Goal: Transaction & Acquisition: Purchase product/service

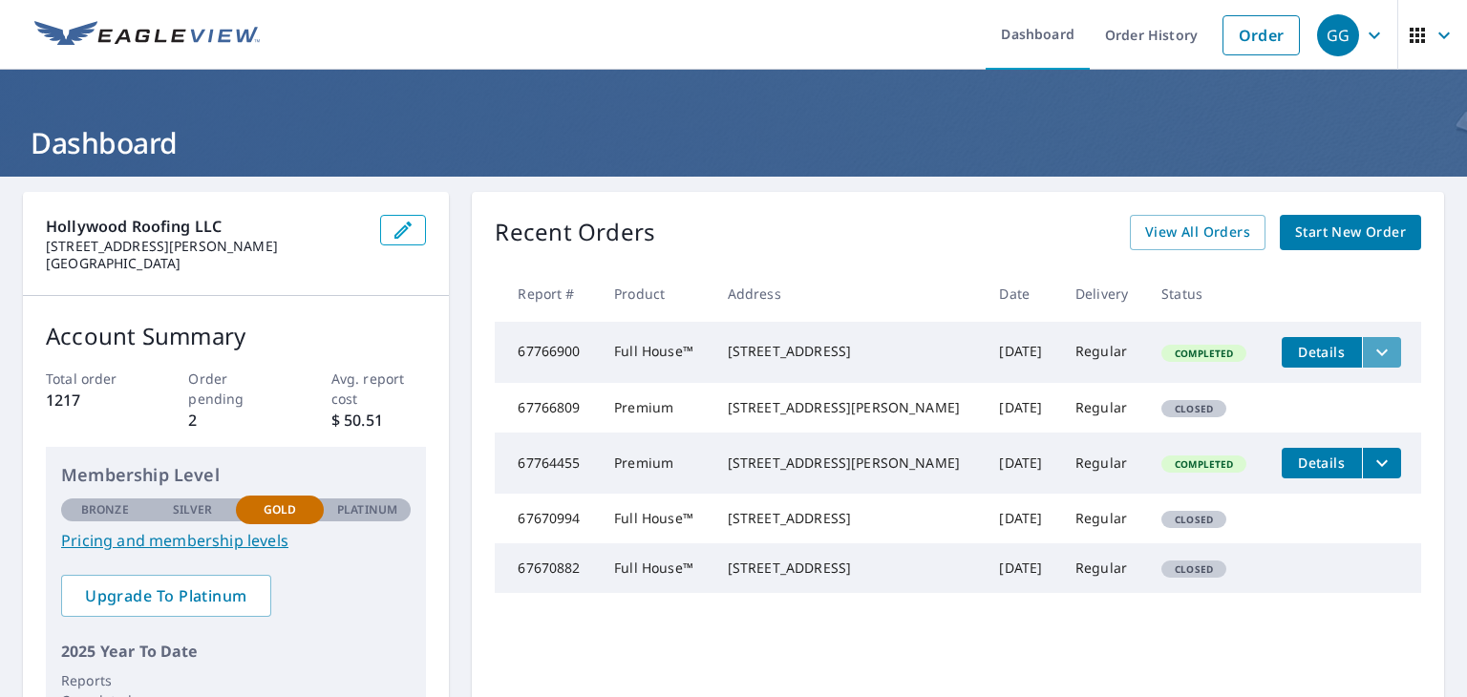
click at [1376, 352] on icon "filesDropdownBtn-67766900" at bounding box center [1381, 352] width 11 height 7
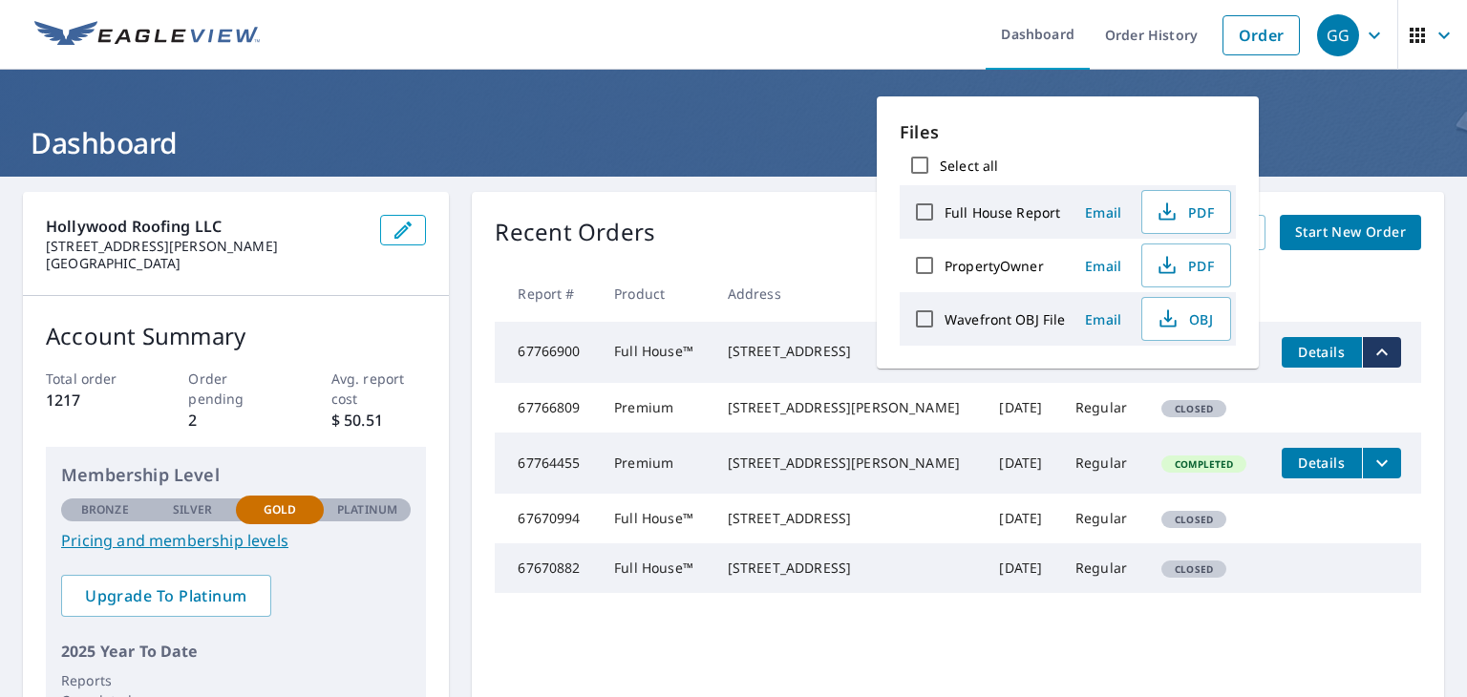
click at [925, 313] on input "Wavefront OBJ File" at bounding box center [925, 319] width 40 height 40
checkbox input "true"
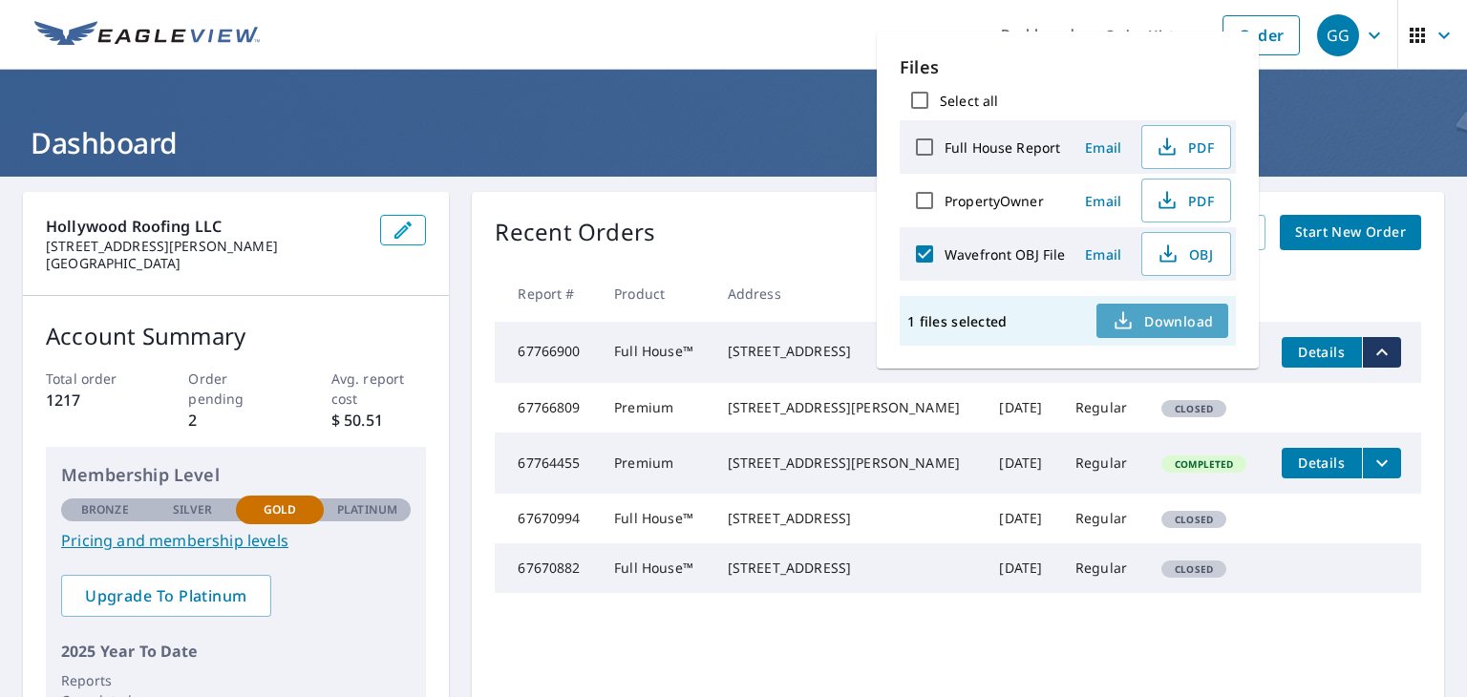
click at [1189, 322] on span "Download" at bounding box center [1162, 320] width 101 height 23
click at [924, 142] on input "Full House Report" at bounding box center [925, 147] width 40 height 40
checkbox input "true"
click at [920, 253] on input "Wavefront OBJ File" at bounding box center [925, 254] width 40 height 40
checkbox input "false"
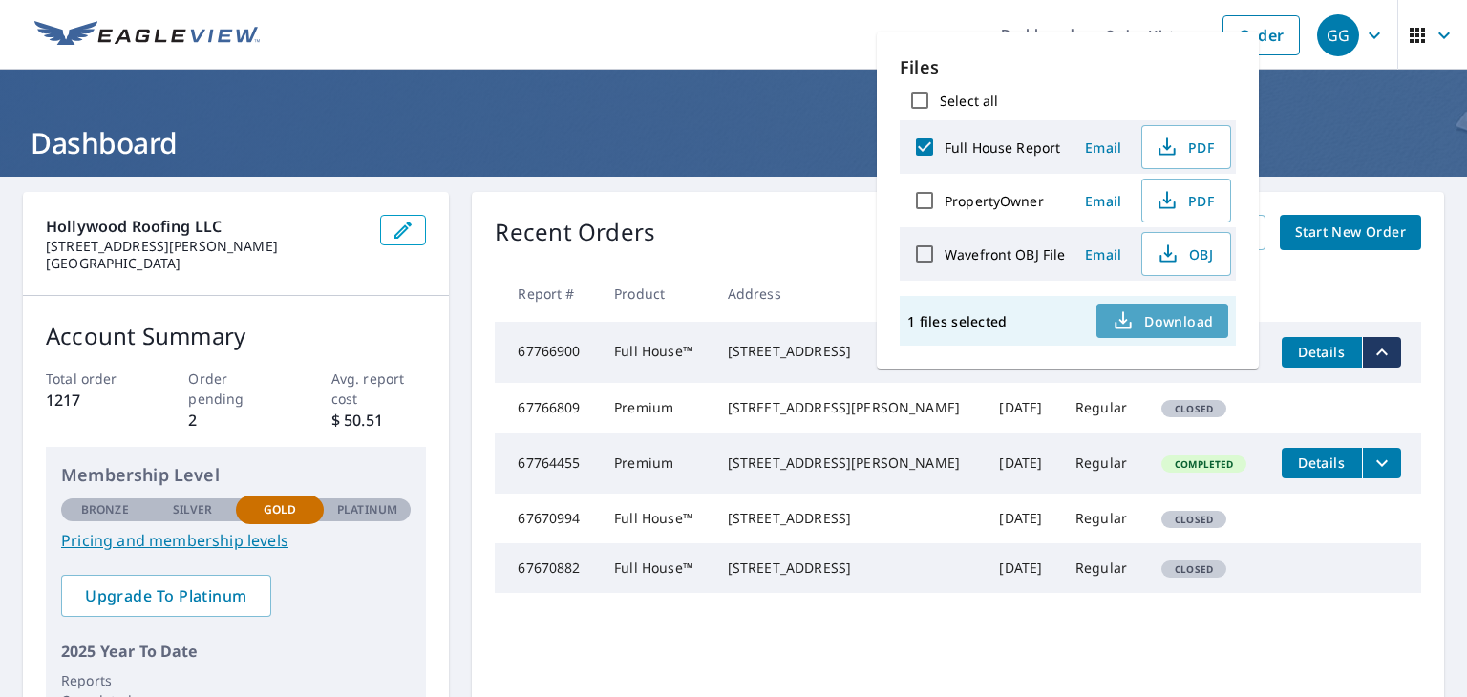
click at [1167, 322] on span "Download" at bounding box center [1162, 320] width 101 height 23
click at [918, 139] on input "Full House Report" at bounding box center [925, 147] width 40 height 40
checkbox input "false"
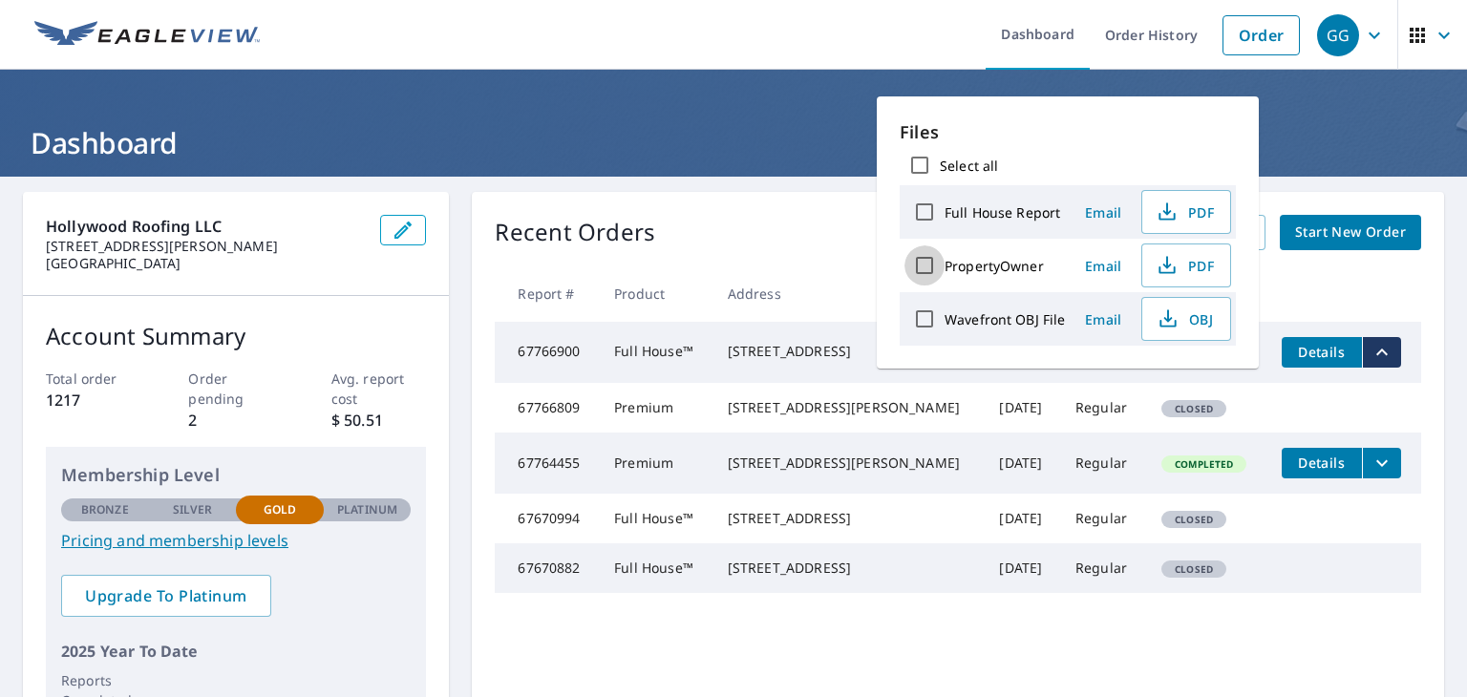
click at [921, 266] on input "PropertyOwner" at bounding box center [925, 265] width 40 height 40
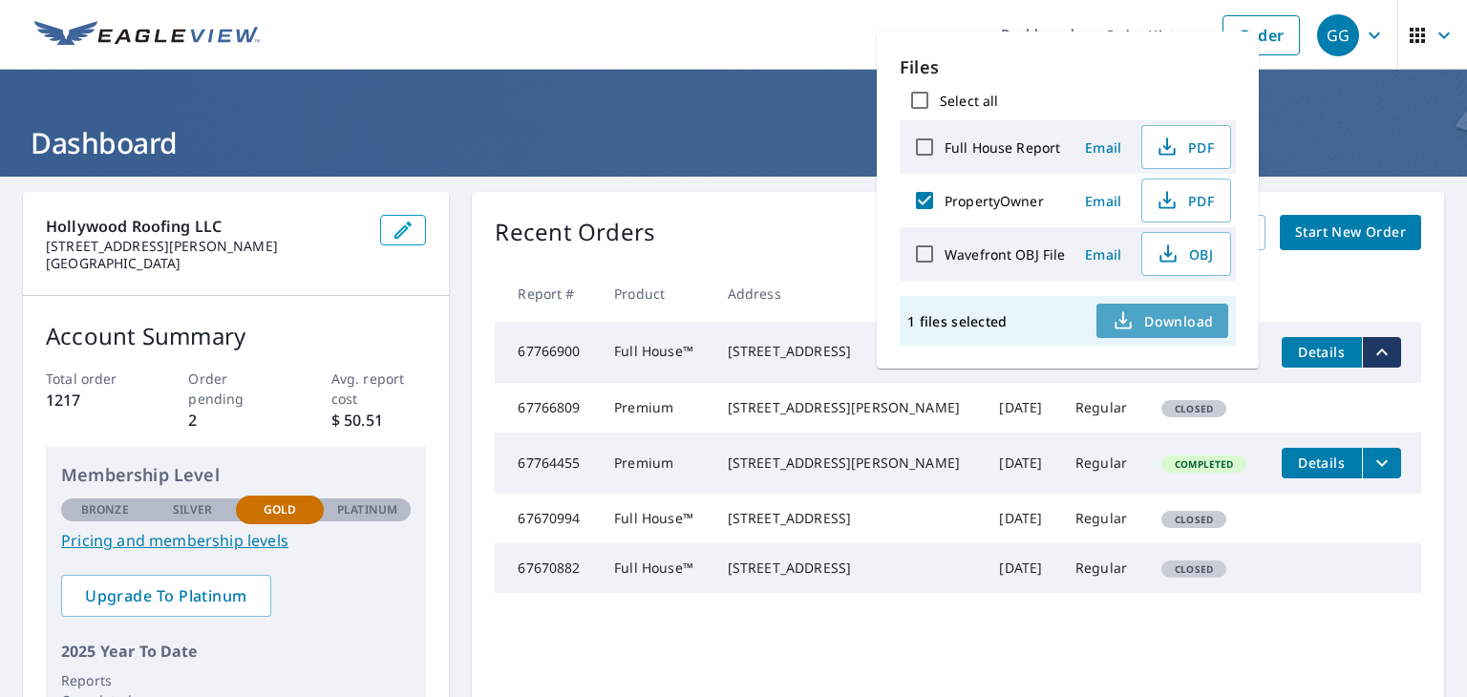
click at [1173, 322] on span "Download" at bounding box center [1162, 320] width 101 height 23
click at [928, 207] on input "PropertyOwner" at bounding box center [925, 201] width 40 height 40
checkbox input "false"
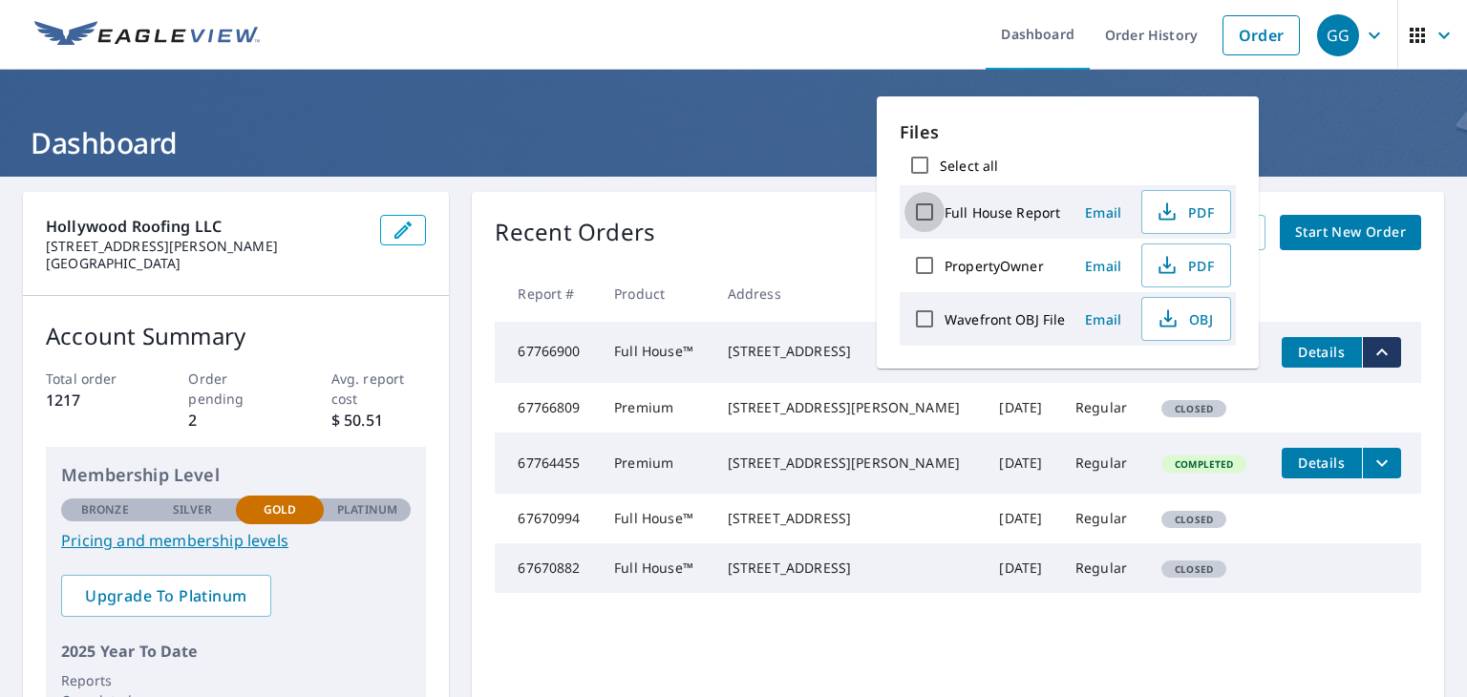
click at [923, 207] on input "Full House Report" at bounding box center [925, 212] width 40 height 40
checkbox input "true"
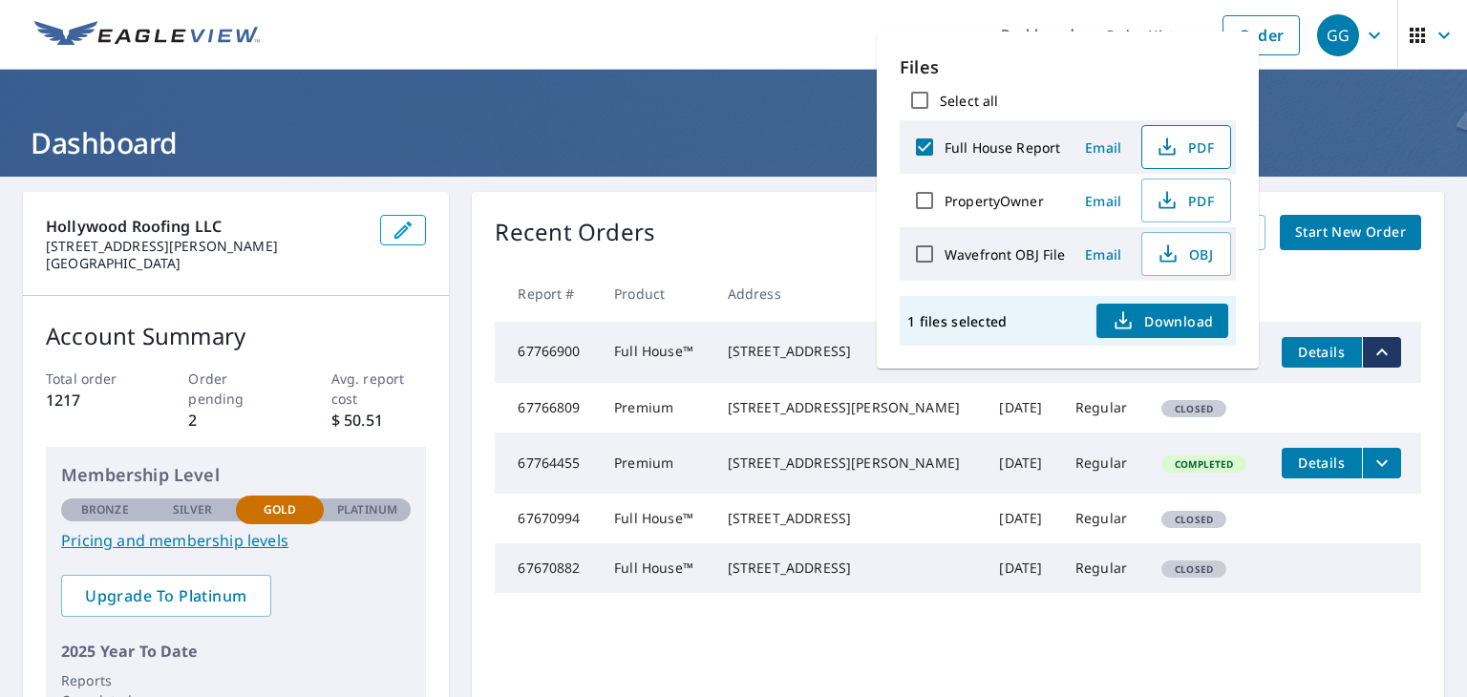
click at [1199, 147] on span "PDF" at bounding box center [1184, 147] width 61 height 23
click at [764, 250] on div "Recent Orders View All Orders Start New Order Report # Product Address Date Del…" at bounding box center [958, 482] width 972 height 580
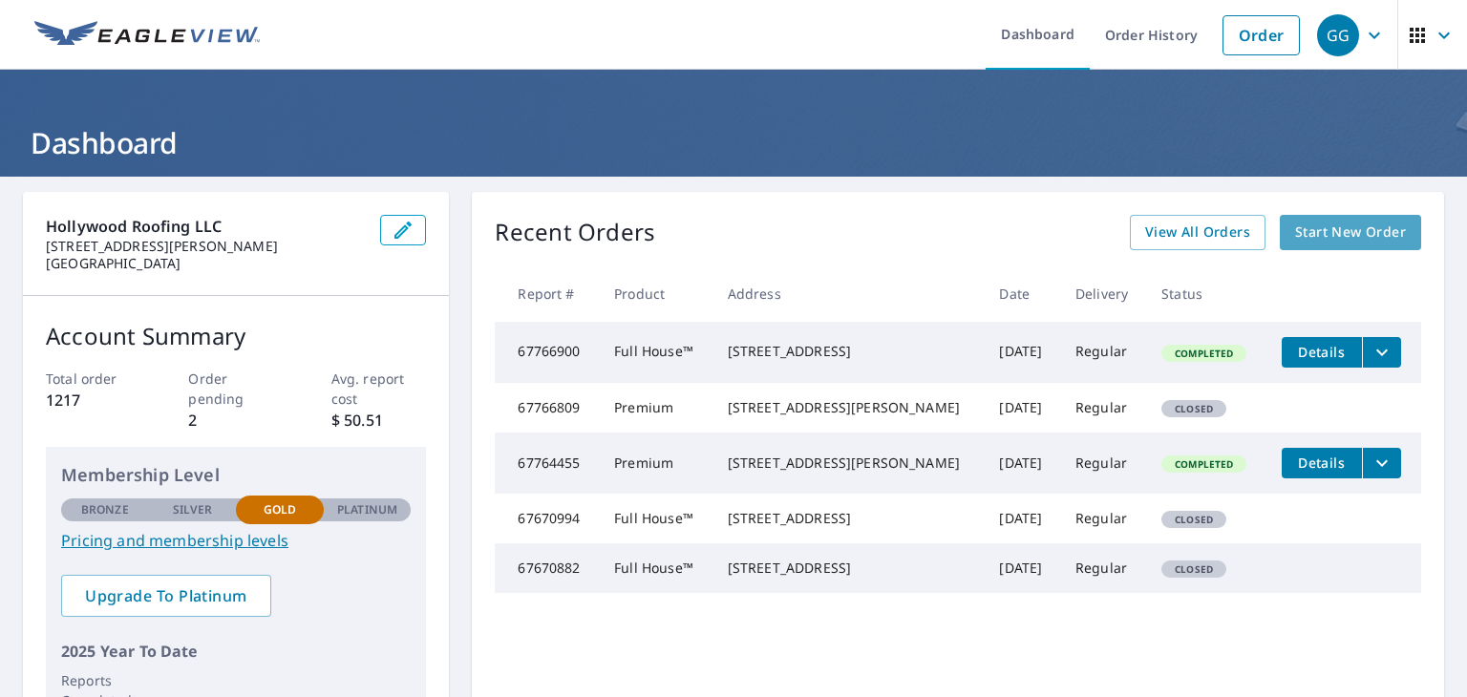
click at [1341, 234] on span "Start New Order" at bounding box center [1350, 233] width 111 height 24
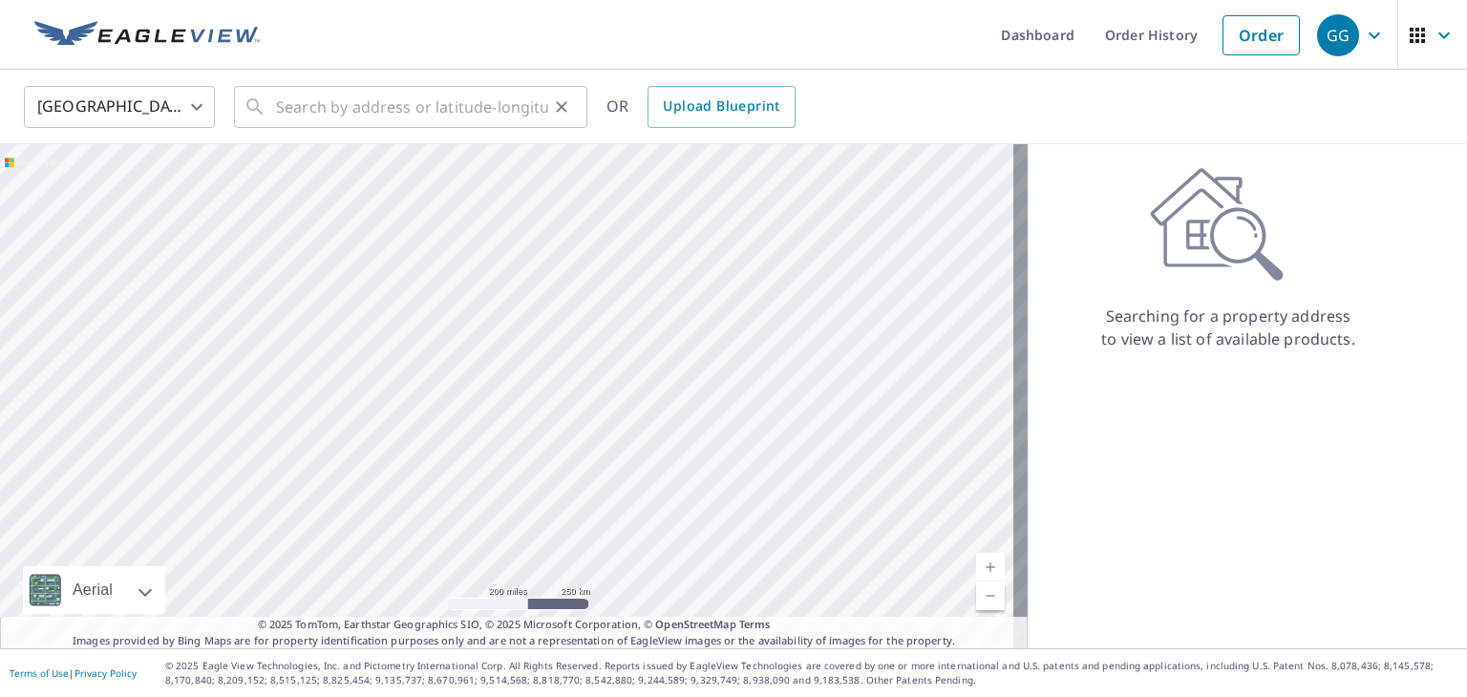
click at [264, 106] on icon at bounding box center [255, 107] width 23 height 23
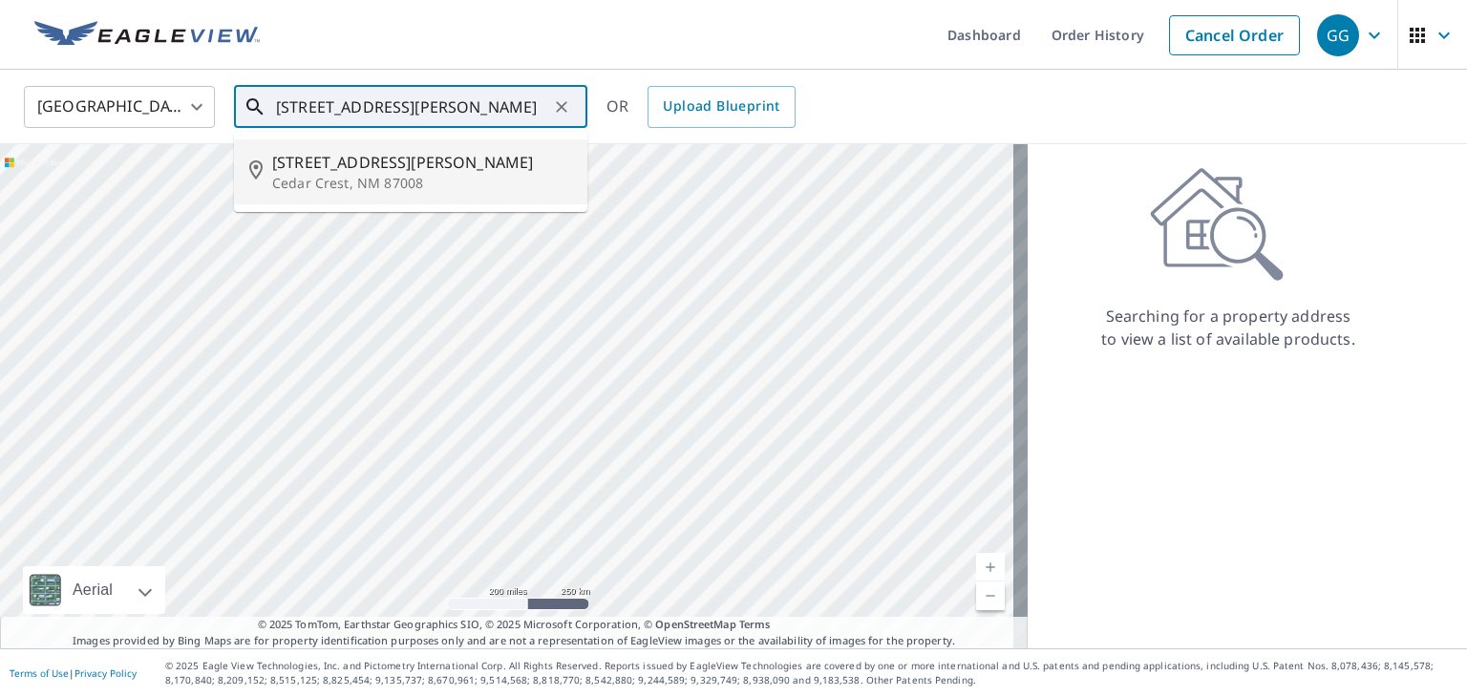
click at [341, 165] on span "[STREET_ADDRESS][PERSON_NAME]" at bounding box center [422, 162] width 300 height 23
type input "[STREET_ADDRESS][PERSON_NAME]"
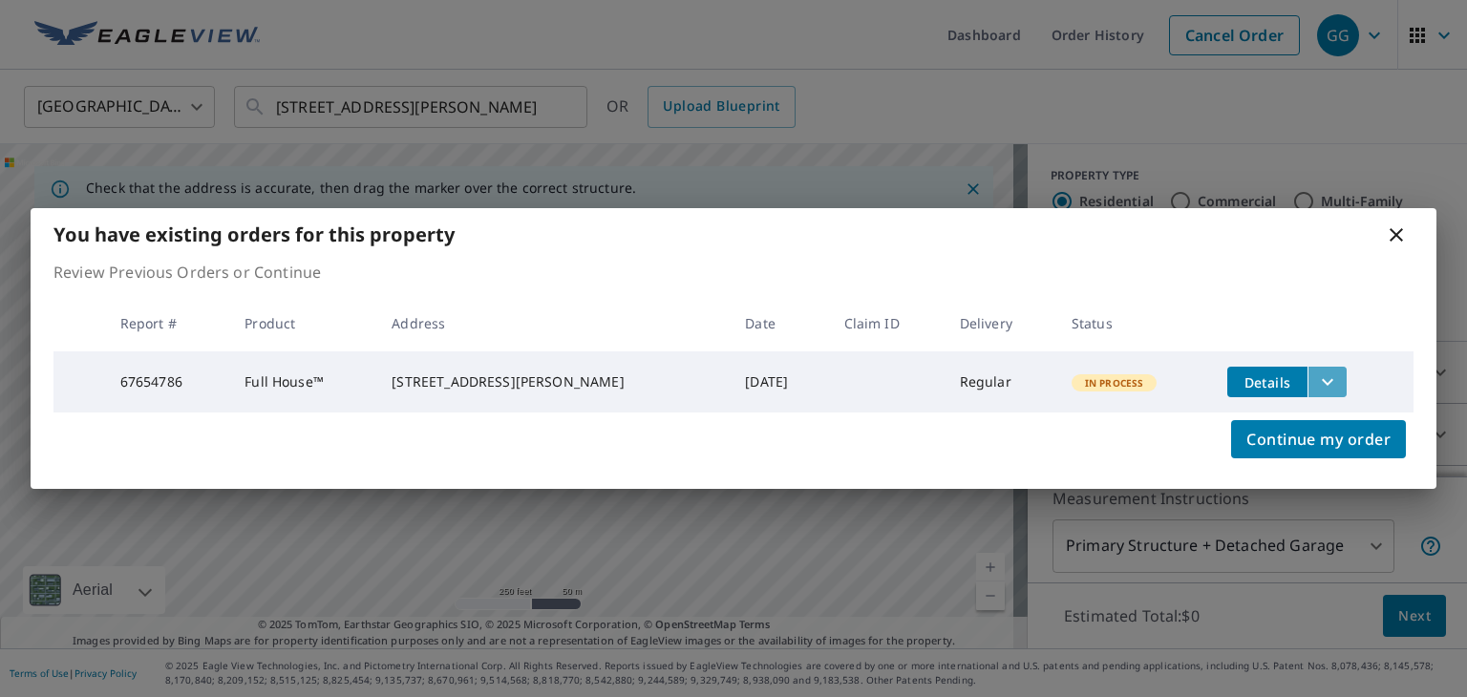
click at [1322, 381] on icon "filesDropdownBtn-67654786" at bounding box center [1327, 382] width 11 height 7
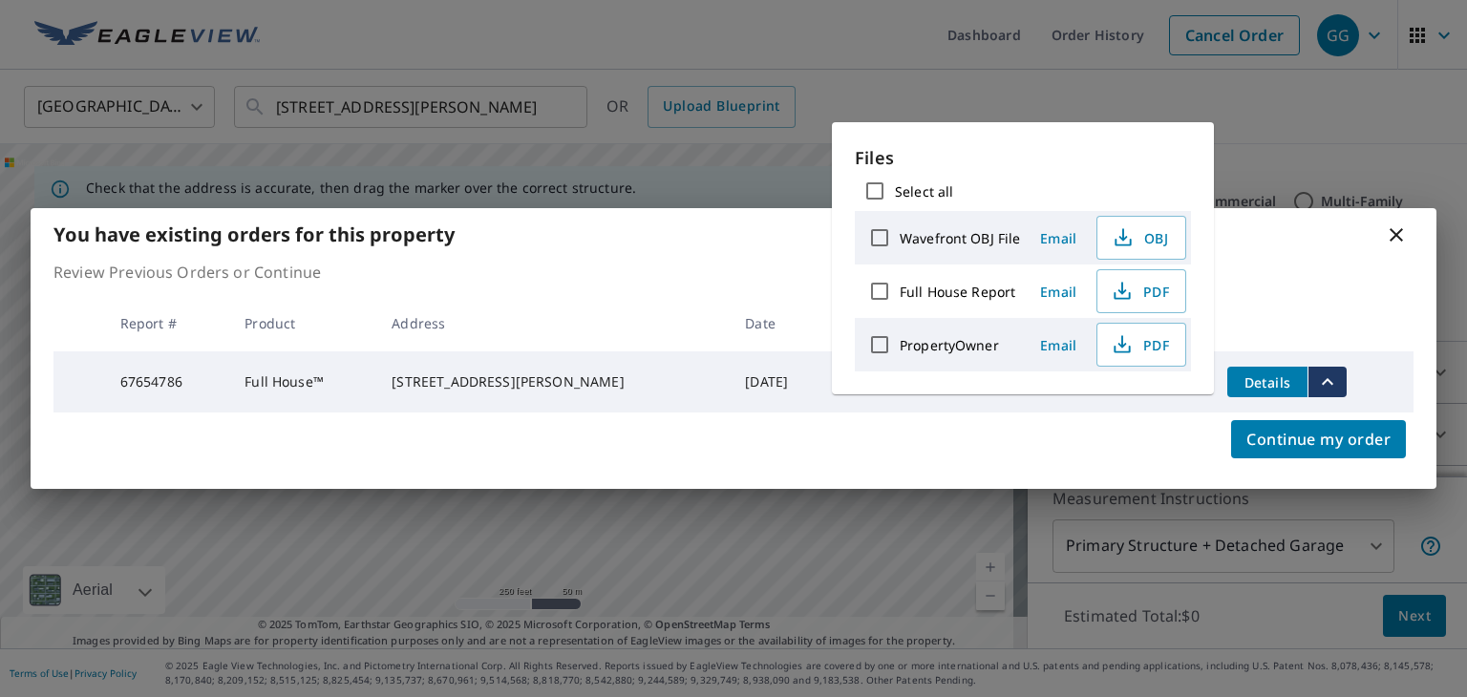
click at [882, 239] on input "Wavefront OBJ File" at bounding box center [880, 238] width 40 height 40
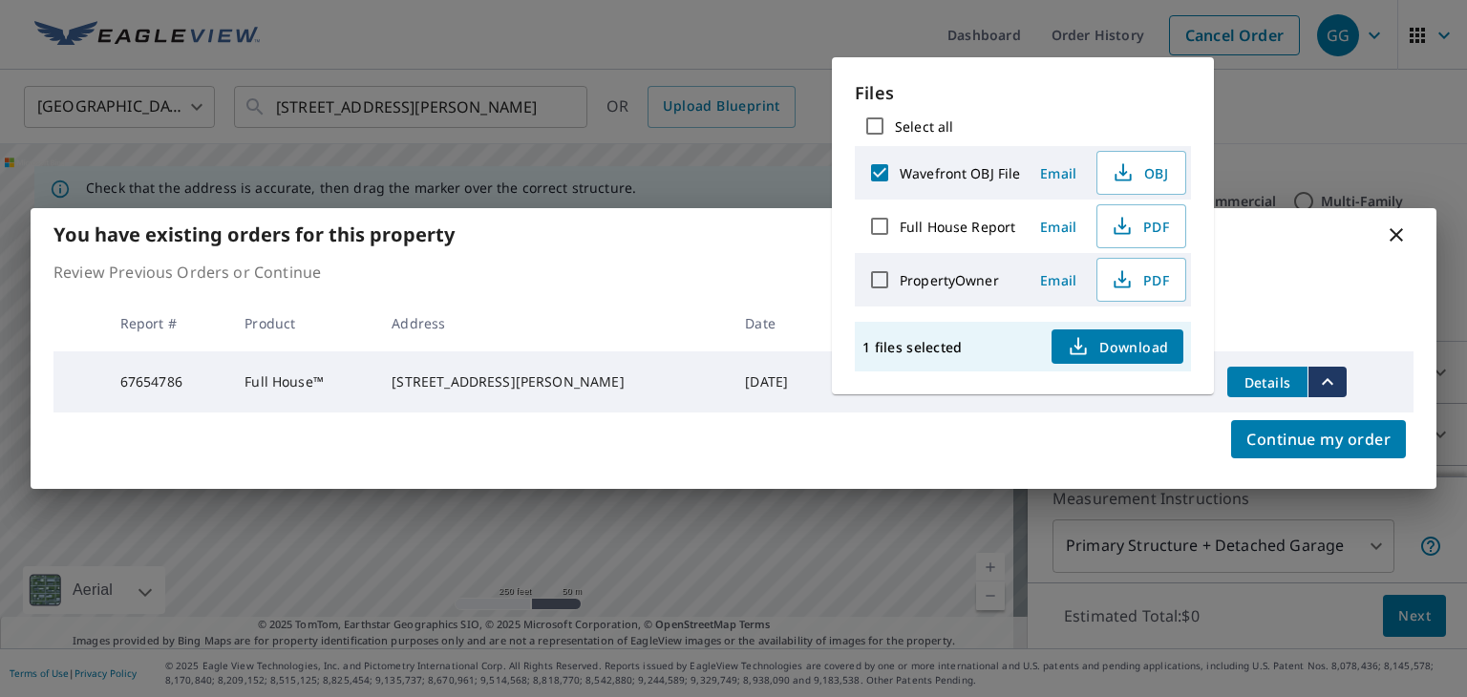
click at [1125, 352] on span "Download" at bounding box center [1117, 346] width 101 height 23
click at [881, 169] on input "Wavefront OBJ File" at bounding box center [880, 173] width 40 height 40
checkbox input "false"
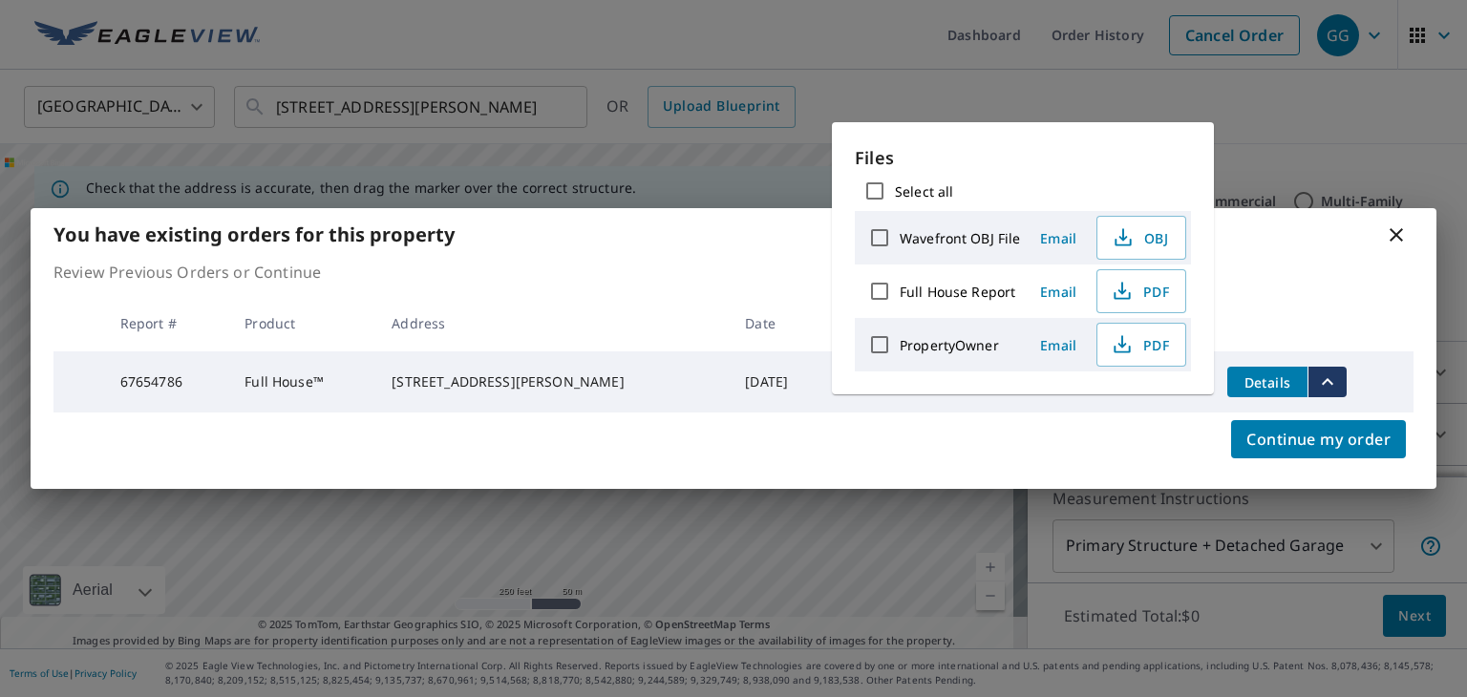
click at [876, 293] on input "Full House Report" at bounding box center [880, 291] width 40 height 40
checkbox input "true"
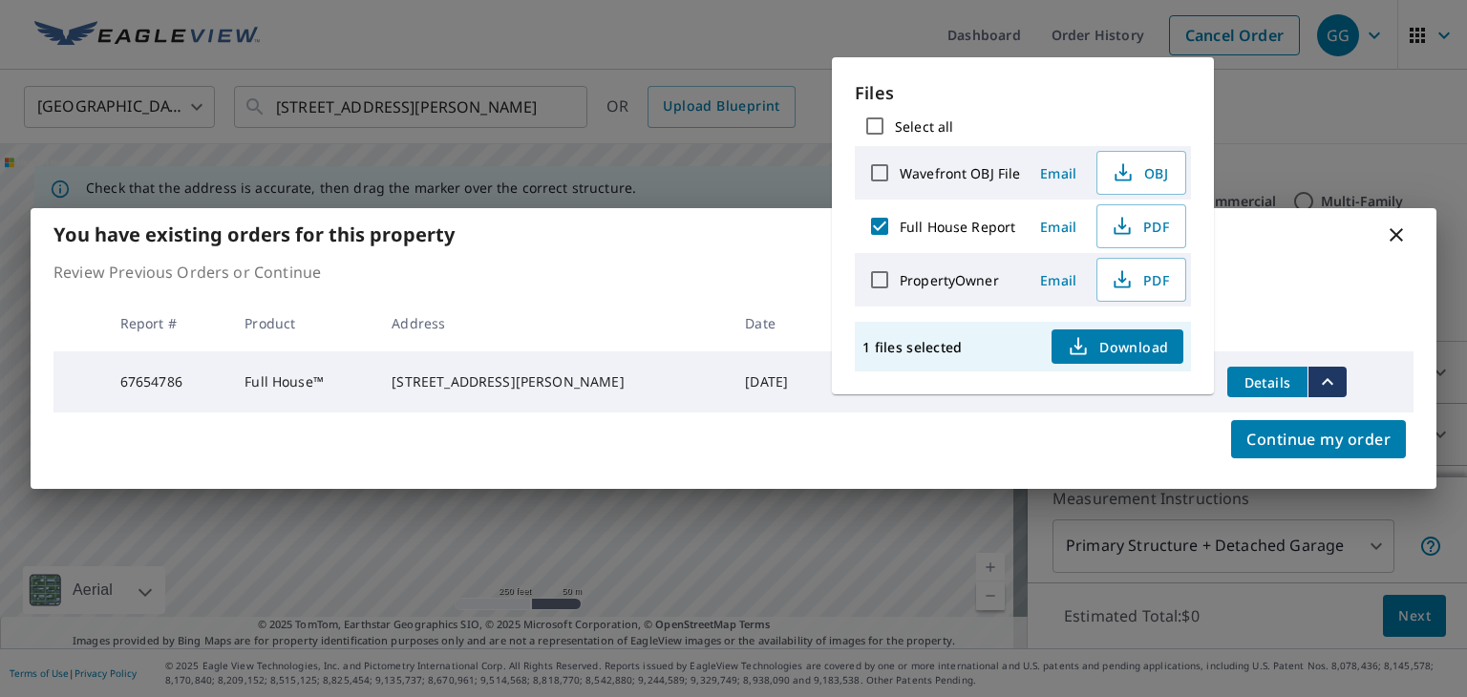
click at [1108, 350] on span "Download" at bounding box center [1117, 346] width 101 height 23
click at [1291, 142] on div "You have existing orders for this property Review Previous Orders or Continue R…" at bounding box center [733, 348] width 1467 height 697
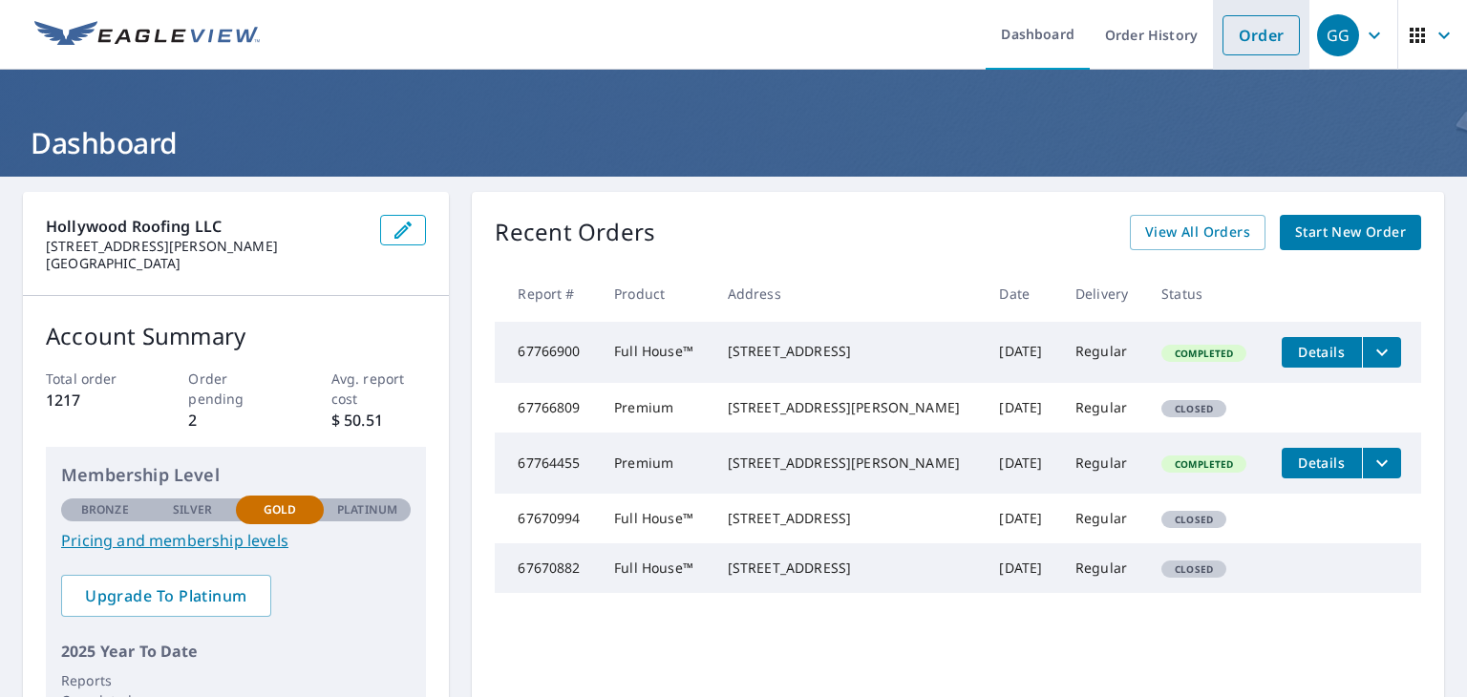
click at [1253, 40] on link "Order" at bounding box center [1261, 35] width 77 height 40
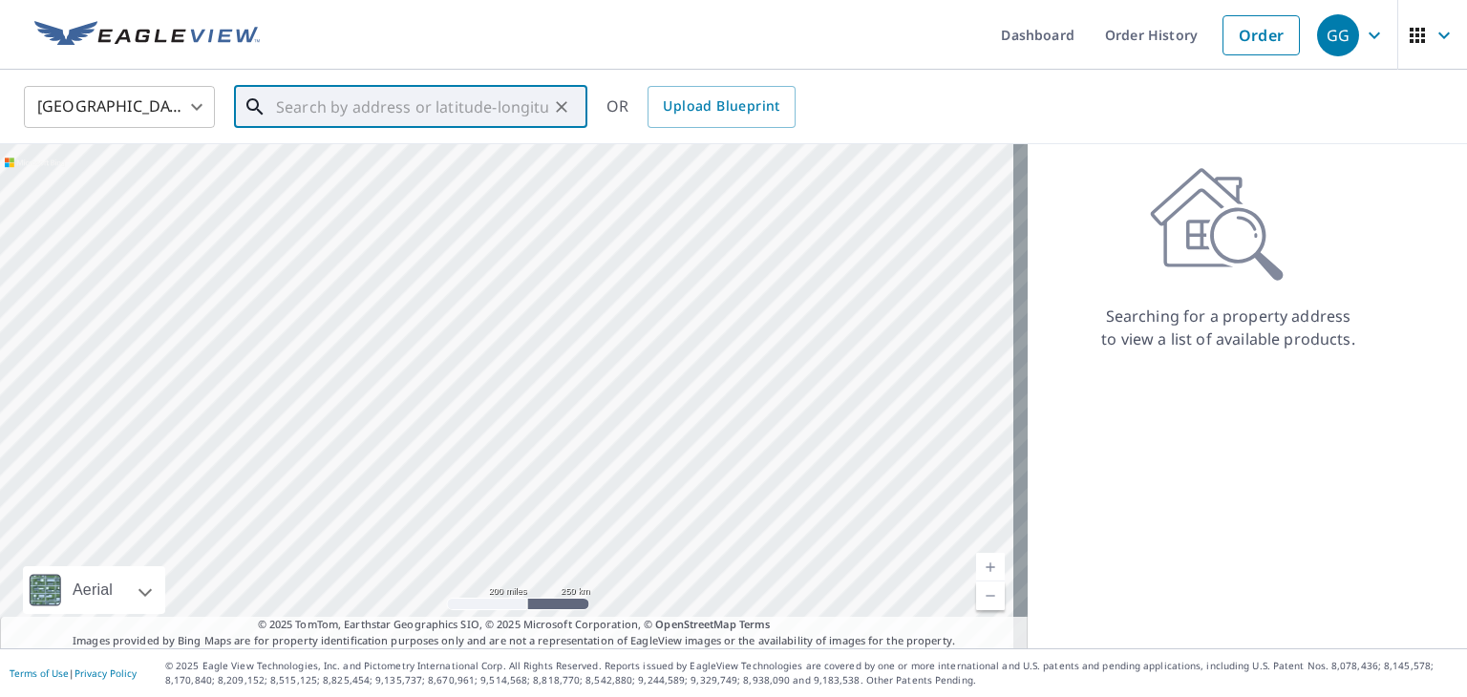
click at [302, 111] on input "text" at bounding box center [412, 106] width 272 height 53
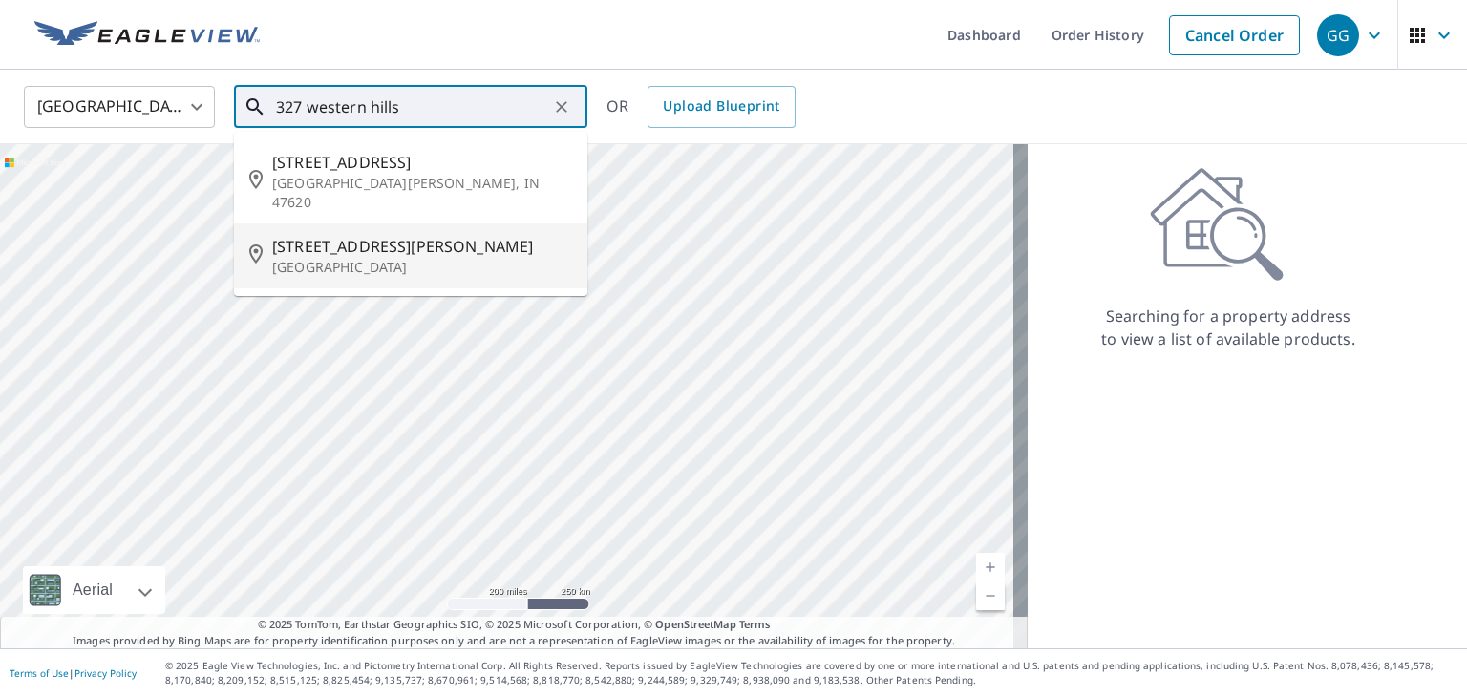
click at [347, 258] on p "Rio Rancho, NM 87124" at bounding box center [422, 267] width 300 height 19
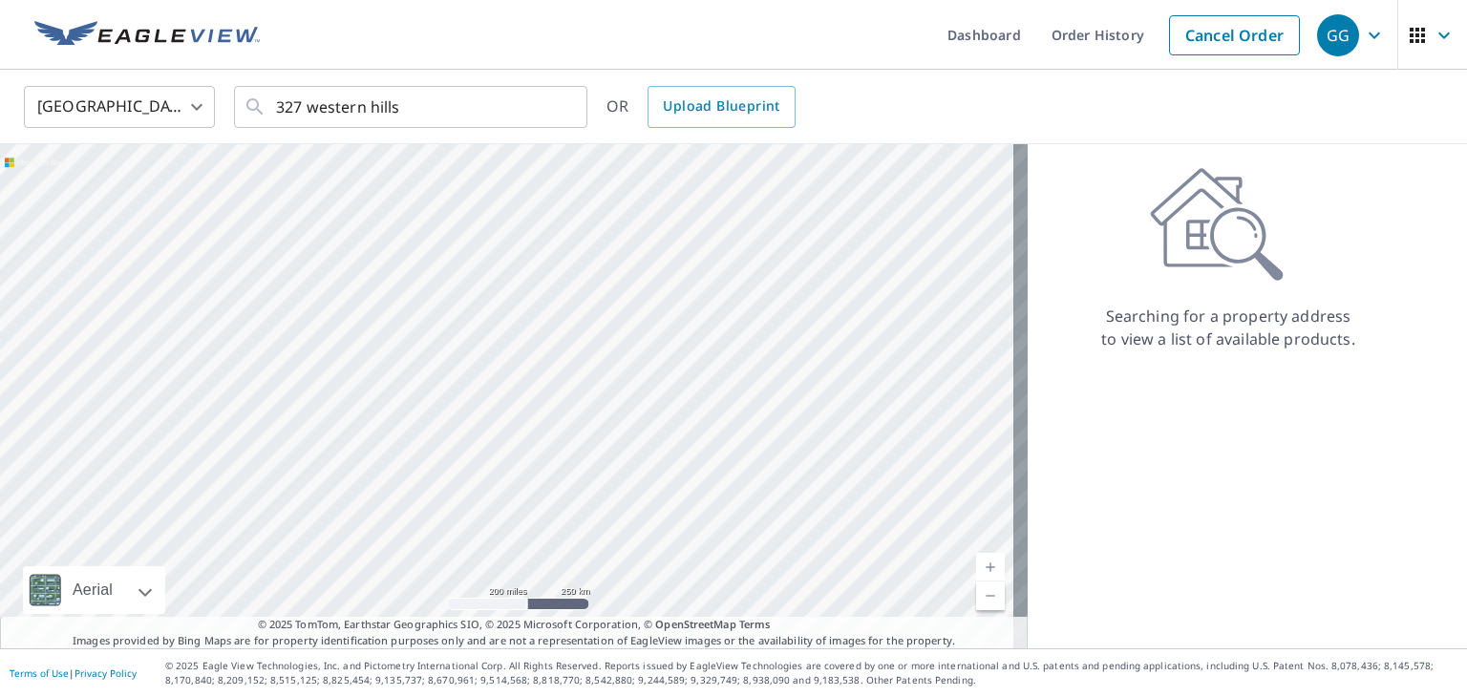
type input "327 Western Hills Dr SE Rio Rancho, NM 87124"
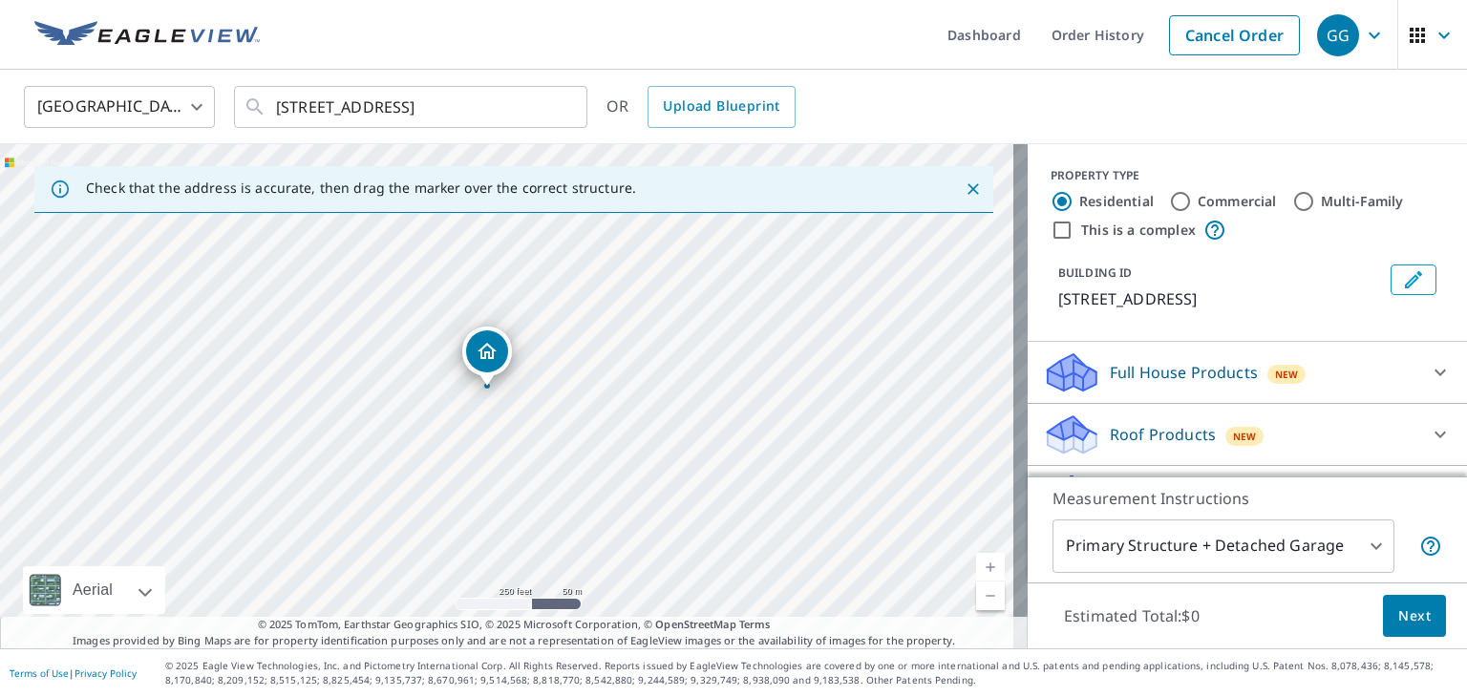
drag, startPoint x: 617, startPoint y: 387, endPoint x: 583, endPoint y: 532, distance: 149.2
click at [583, 532] on div "327 Western Hills Dr SE Rio Rancho, NM 87124" at bounding box center [514, 396] width 1028 height 504
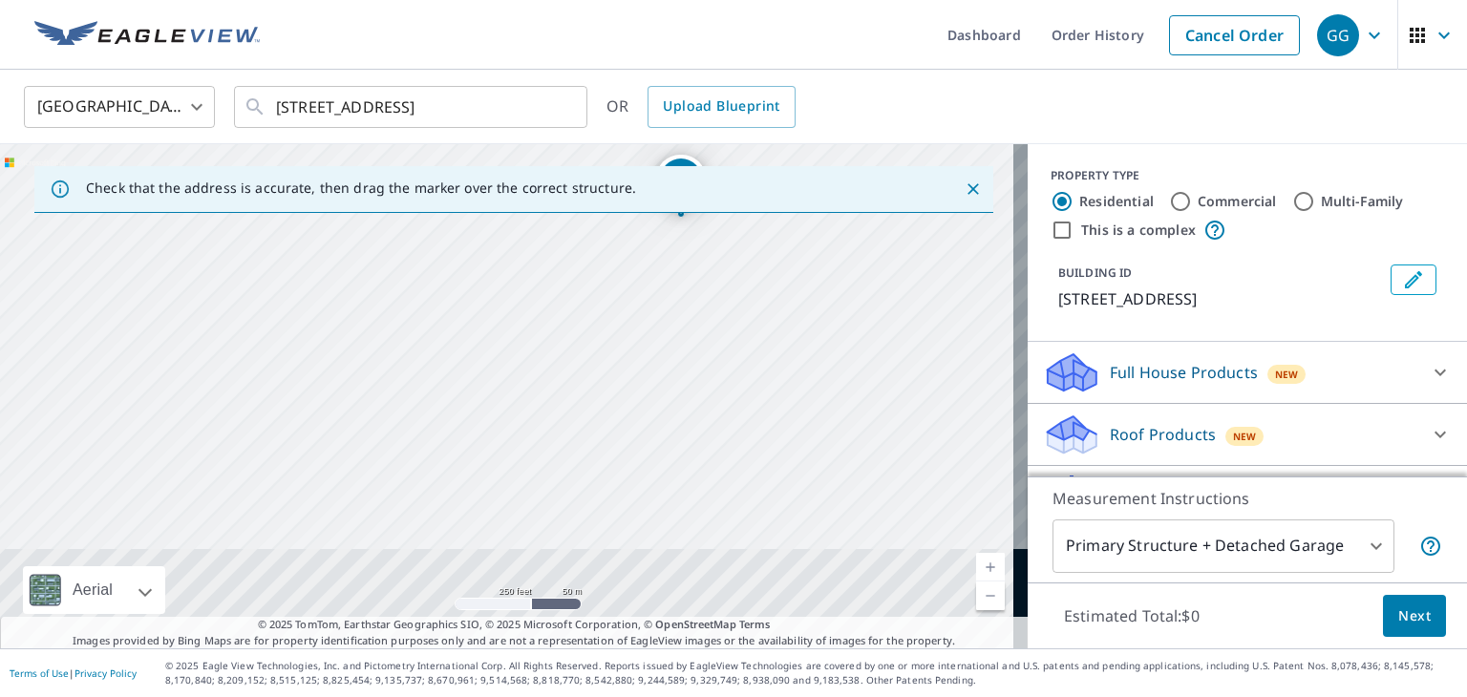
drag, startPoint x: 601, startPoint y: 480, endPoint x: 795, endPoint y: 308, distance: 259.2
click at [795, 308] on div "327 Western Hills Dr SE Rio Rancho, NM 87124" at bounding box center [514, 396] width 1028 height 504
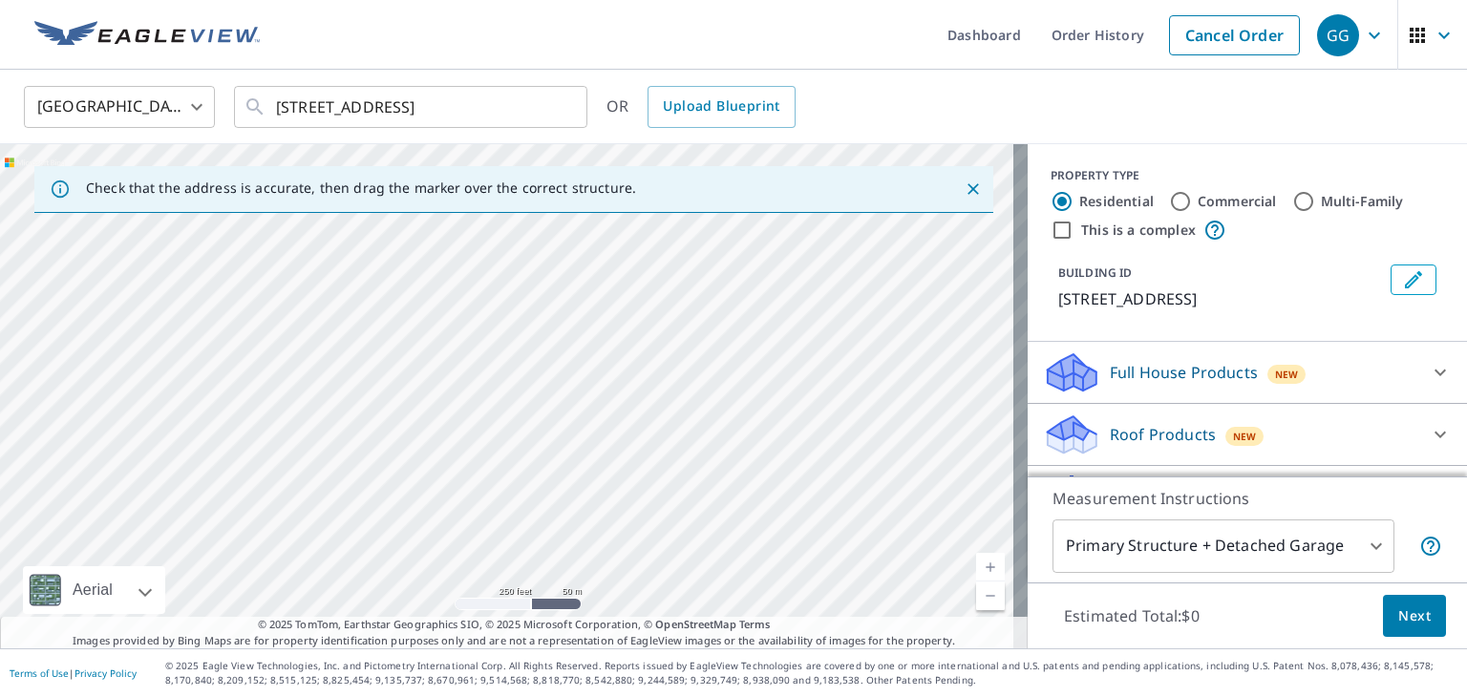
drag, startPoint x: 298, startPoint y: 470, endPoint x: 640, endPoint y: 292, distance: 385.4
click at [640, 292] on div "327 Western Hills Dr SE Rio Rancho, NM 87124" at bounding box center [514, 396] width 1028 height 504
drag, startPoint x: 730, startPoint y: 284, endPoint x: 652, endPoint y: 449, distance: 182.5
click at [652, 449] on div "327 Western Hills Dr SE Rio Rancho, NM 87124" at bounding box center [514, 396] width 1028 height 504
drag, startPoint x: 551, startPoint y: 317, endPoint x: 684, endPoint y: 505, distance: 230.3
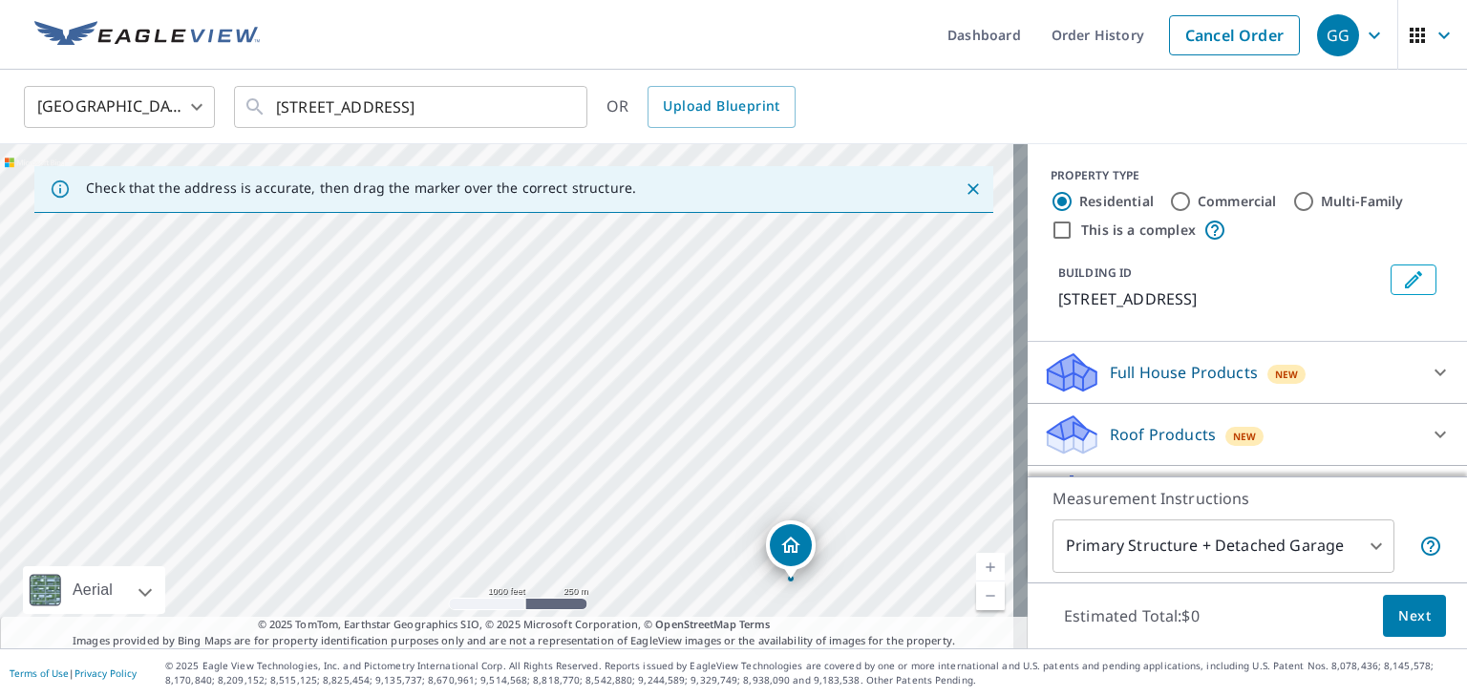
click at [684, 505] on div "327 Western Hills Dr SE Rio Rancho, NM 87124" at bounding box center [514, 396] width 1028 height 504
drag, startPoint x: 615, startPoint y: 509, endPoint x: 472, endPoint y: 343, distance: 219.4
click at [472, 343] on div "327 Western Hills Dr SE Rio Rancho, NM 87124" at bounding box center [514, 396] width 1028 height 504
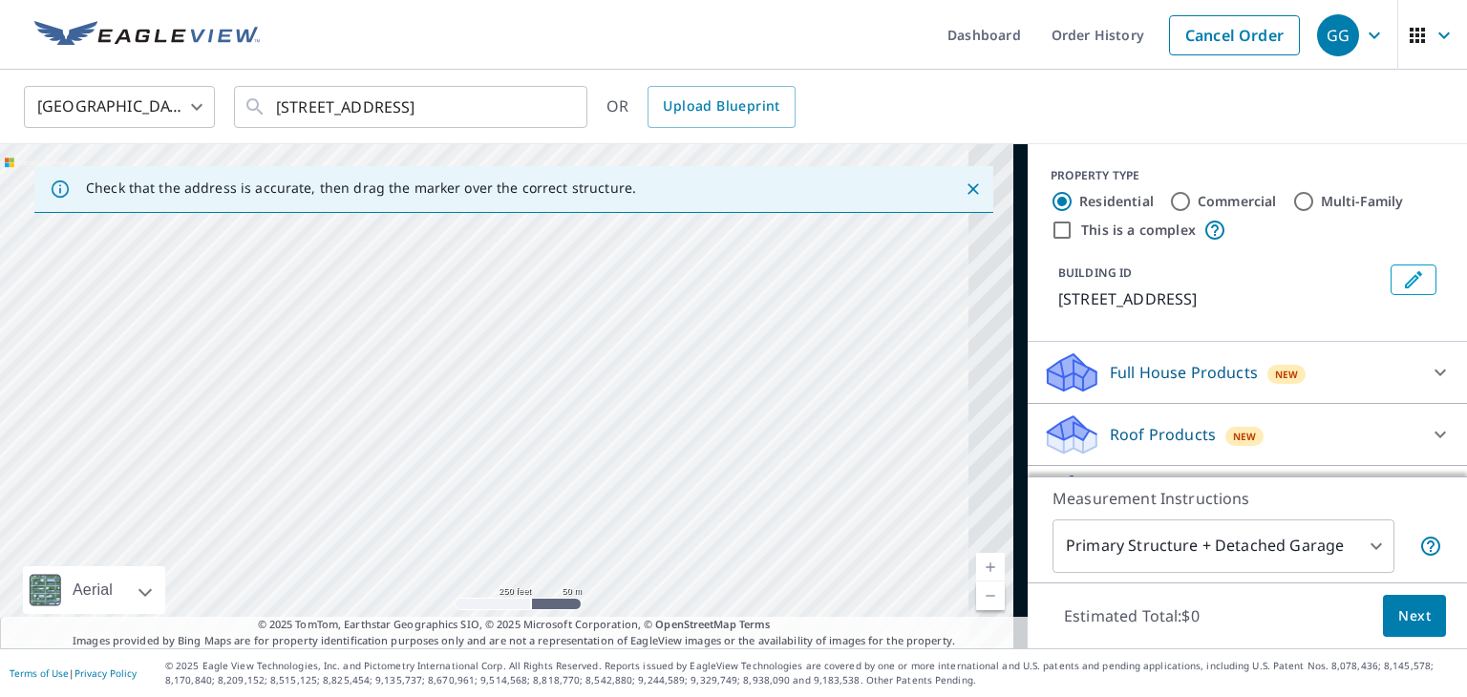
drag, startPoint x: 656, startPoint y: 432, endPoint x: 516, endPoint y: 556, distance: 187.5
click at [516, 556] on div "327 Western Hills Dr SE Rio Rancho, NM 87124" at bounding box center [514, 396] width 1028 height 504
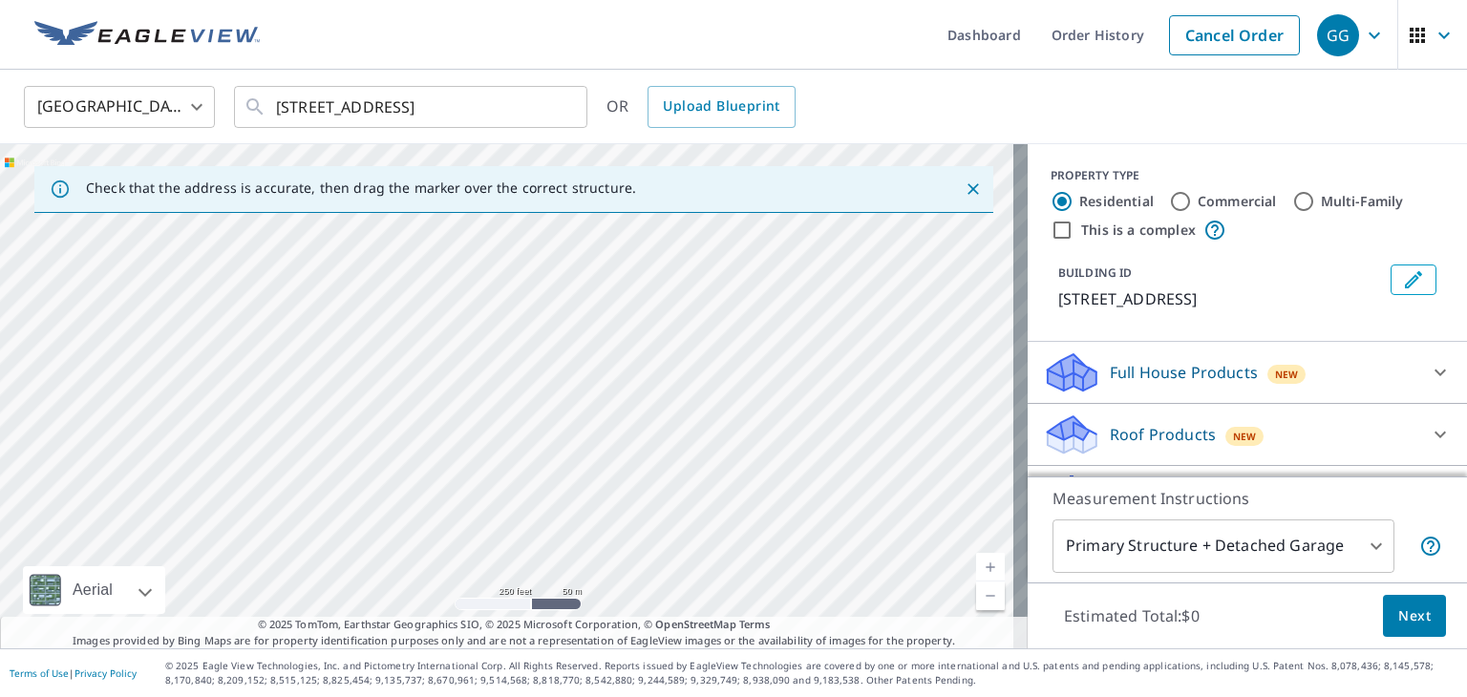
drag, startPoint x: 562, startPoint y: 375, endPoint x: 511, endPoint y: 510, distance: 143.9
click at [511, 510] on div "327 Western Hills Dr SE Rio Rancho, NM 87124" at bounding box center [514, 396] width 1028 height 504
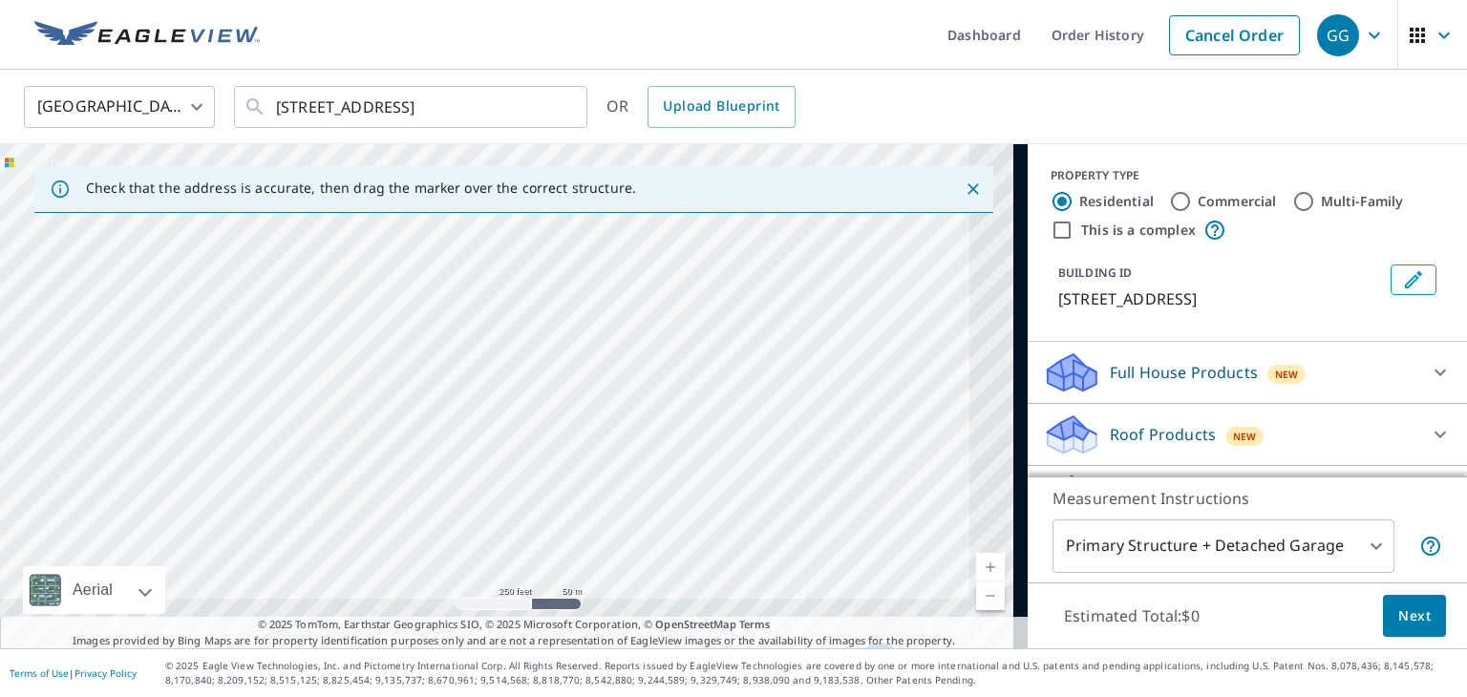
drag, startPoint x: 749, startPoint y: 437, endPoint x: 561, endPoint y: 293, distance: 237.1
click at [569, 291] on div "327 Western Hills Dr SE Rio Rancho, NM 87124" at bounding box center [514, 396] width 1028 height 504
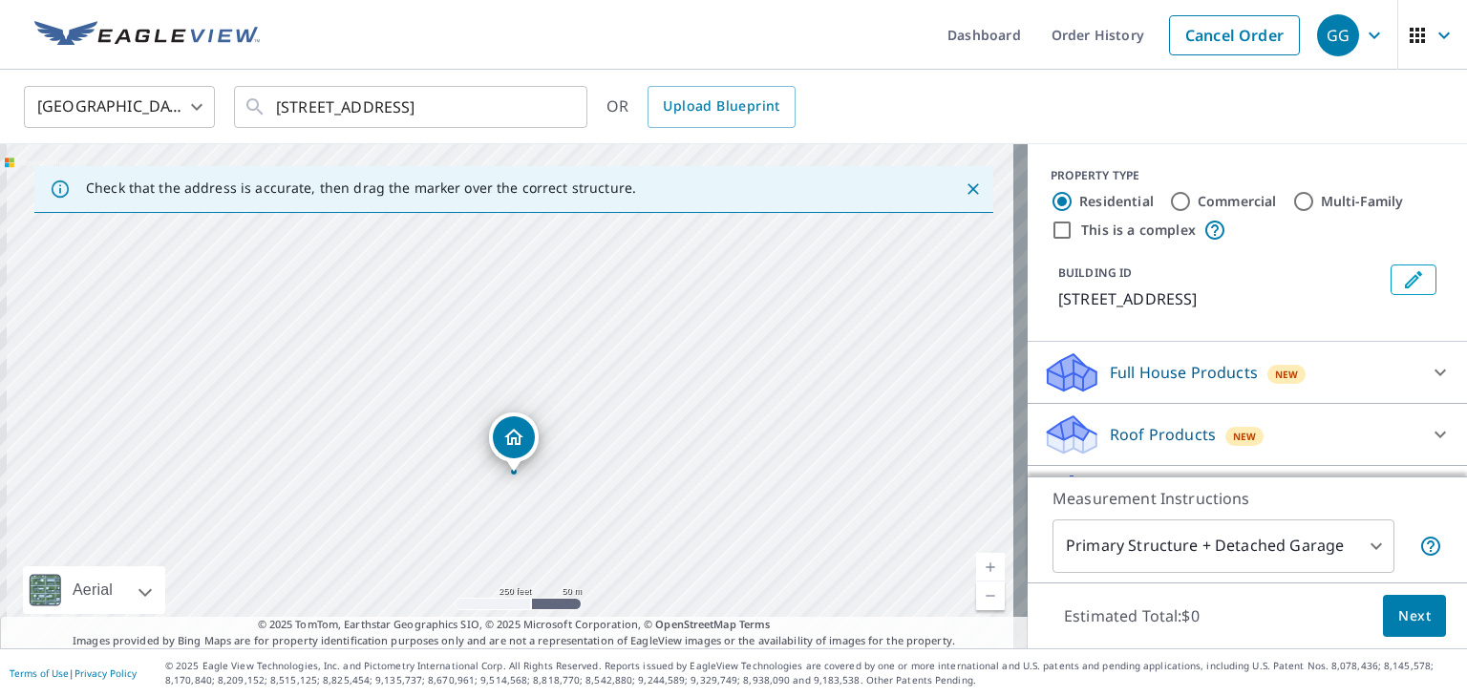
drag, startPoint x: 802, startPoint y: 454, endPoint x: 541, endPoint y: 316, distance: 295.7
click at [497, 230] on div "327 Western Hills Dr SE Rio Rancho, NM 87124" at bounding box center [514, 396] width 1028 height 504
drag, startPoint x: 617, startPoint y: 451, endPoint x: 548, endPoint y: 352, distance: 120.0
click at [548, 352] on div "327 Western Hills Dr SE Rio Rancho, NM 87124" at bounding box center [514, 396] width 1028 height 504
drag, startPoint x: 367, startPoint y: 309, endPoint x: 557, endPoint y: 404, distance: 212.3
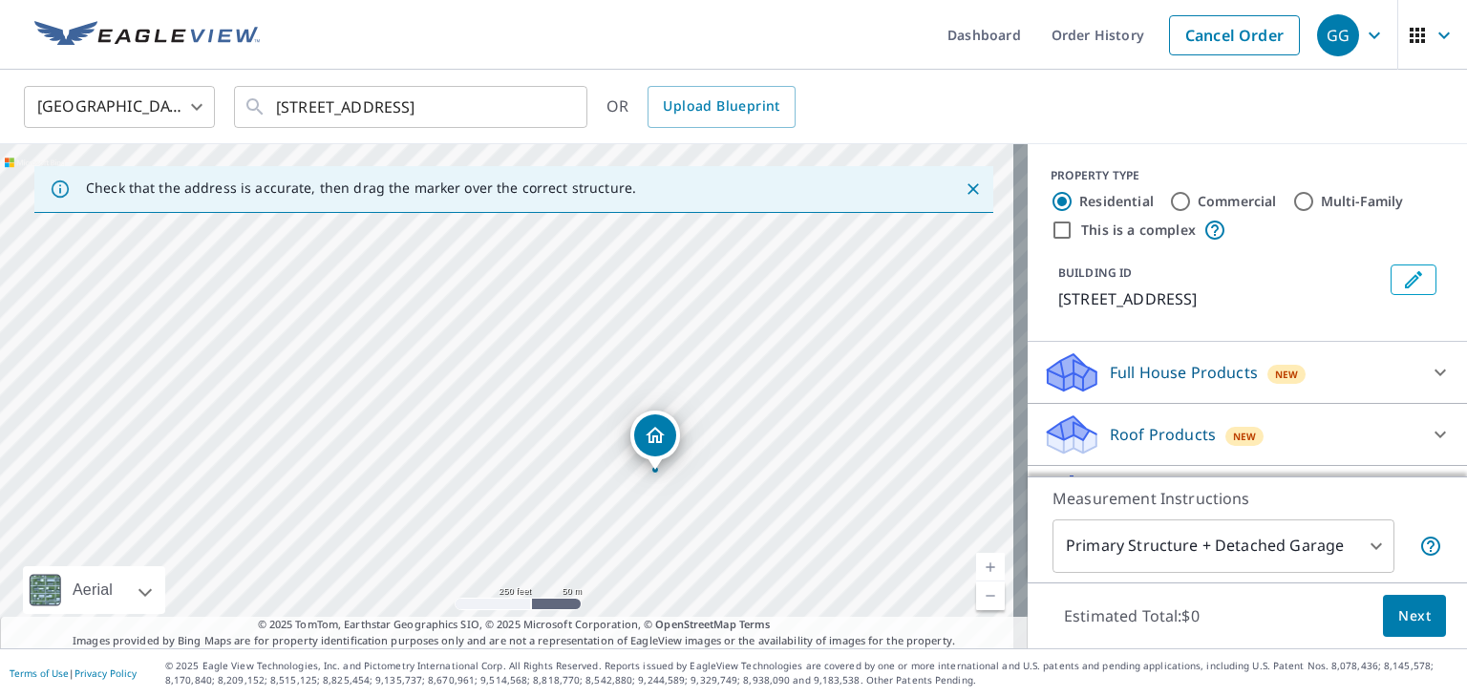
click at [557, 404] on div "327 Western Hills Dr SE Rio Rancho, NM 87124" at bounding box center [514, 396] width 1028 height 504
drag, startPoint x: 378, startPoint y: 440, endPoint x: 537, endPoint y: 401, distance: 163.3
click at [537, 401] on div "327 Western Hills Dr SE Rio Rancho, NM 87124" at bounding box center [514, 396] width 1028 height 504
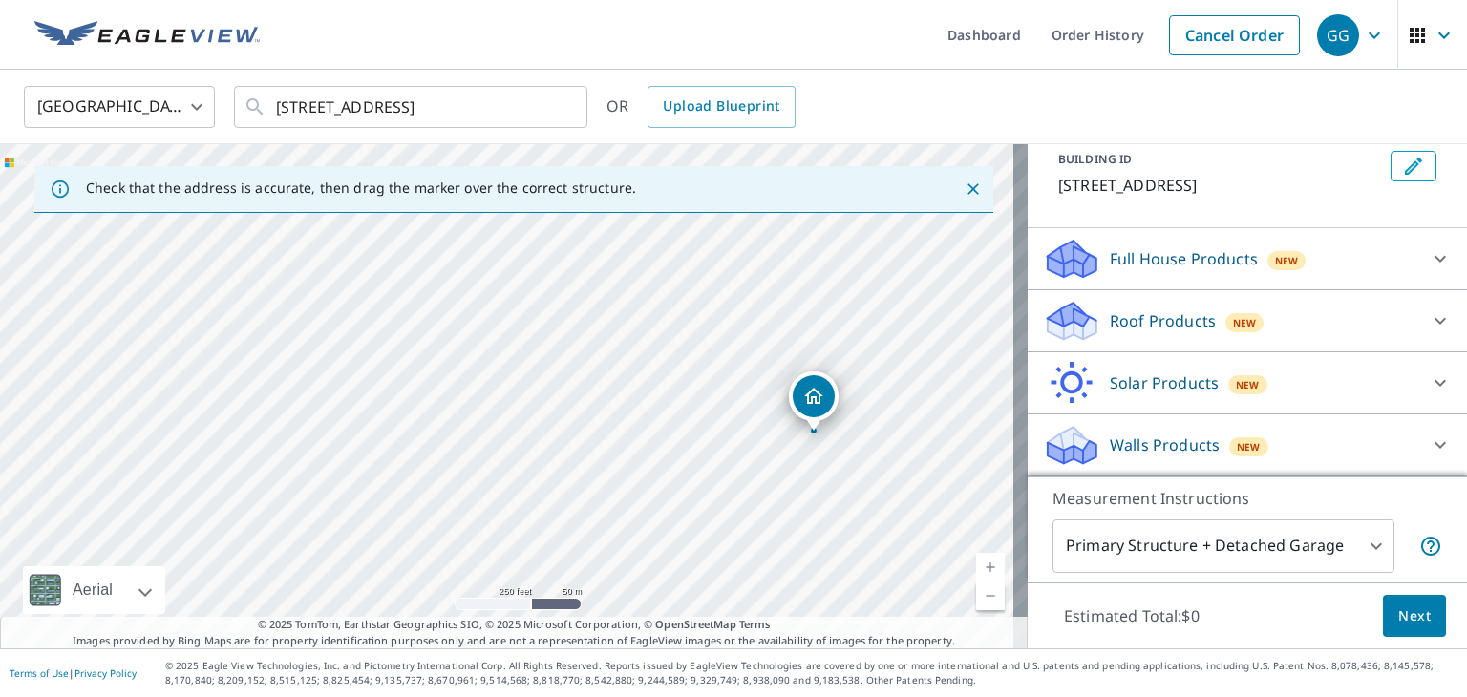
scroll to position [136, 0]
click at [1429, 321] on icon at bounding box center [1440, 320] width 23 height 23
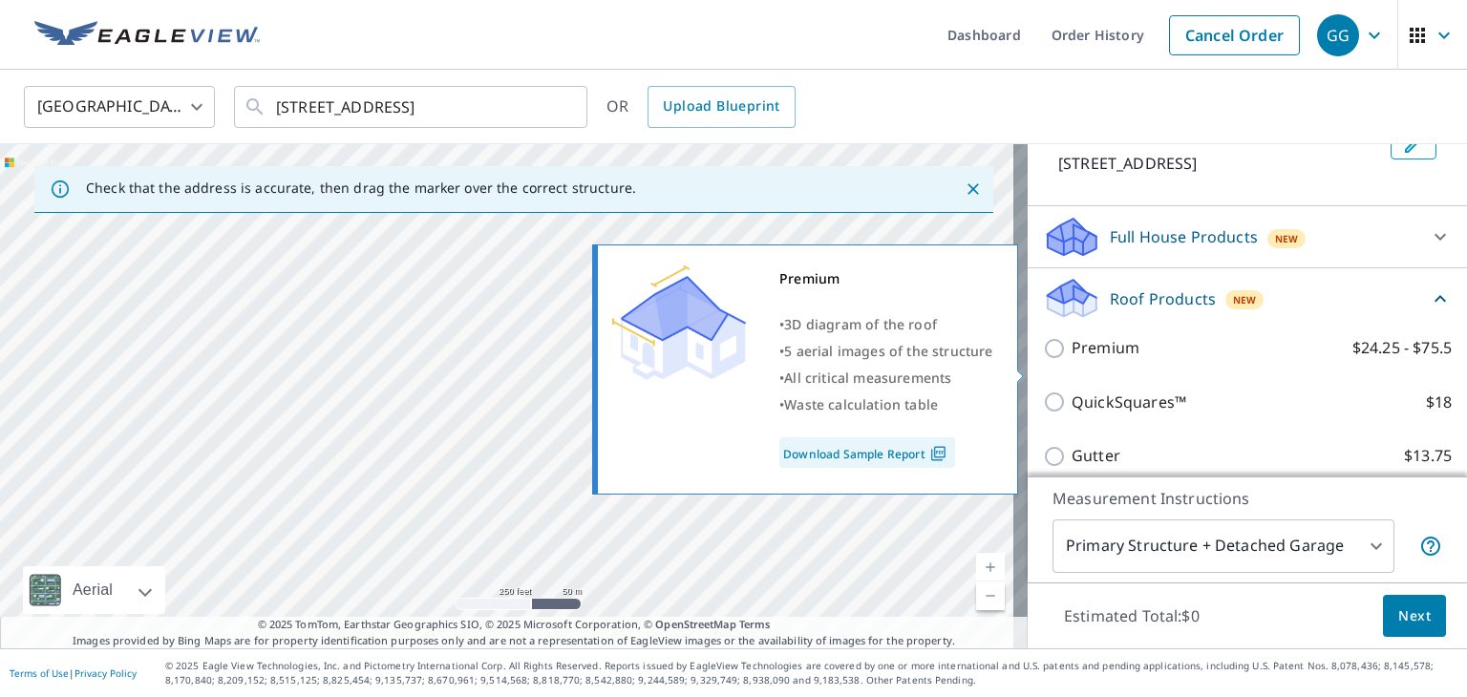
click at [1043, 360] on input "Premium $24.25 - $75.5" at bounding box center [1057, 348] width 29 height 23
checkbox input "true"
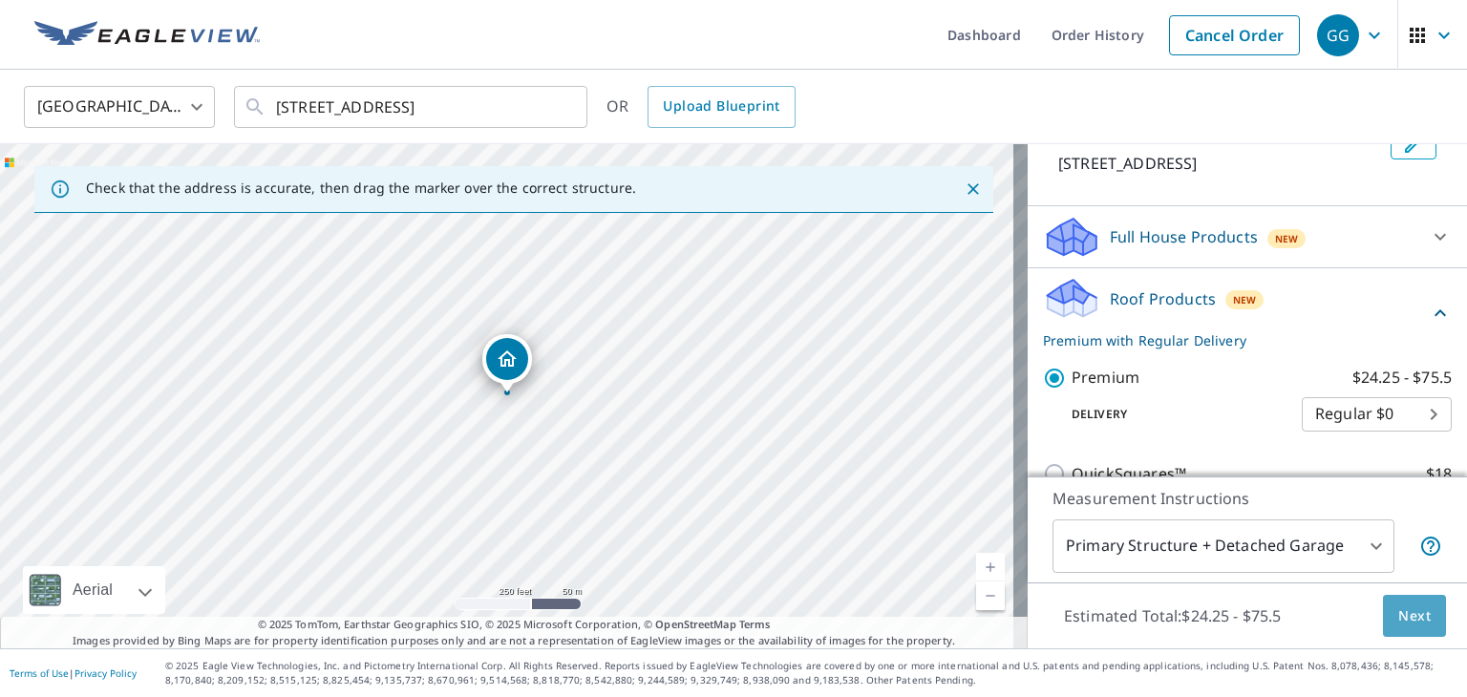
click at [1412, 628] on button "Next" at bounding box center [1414, 616] width 63 height 43
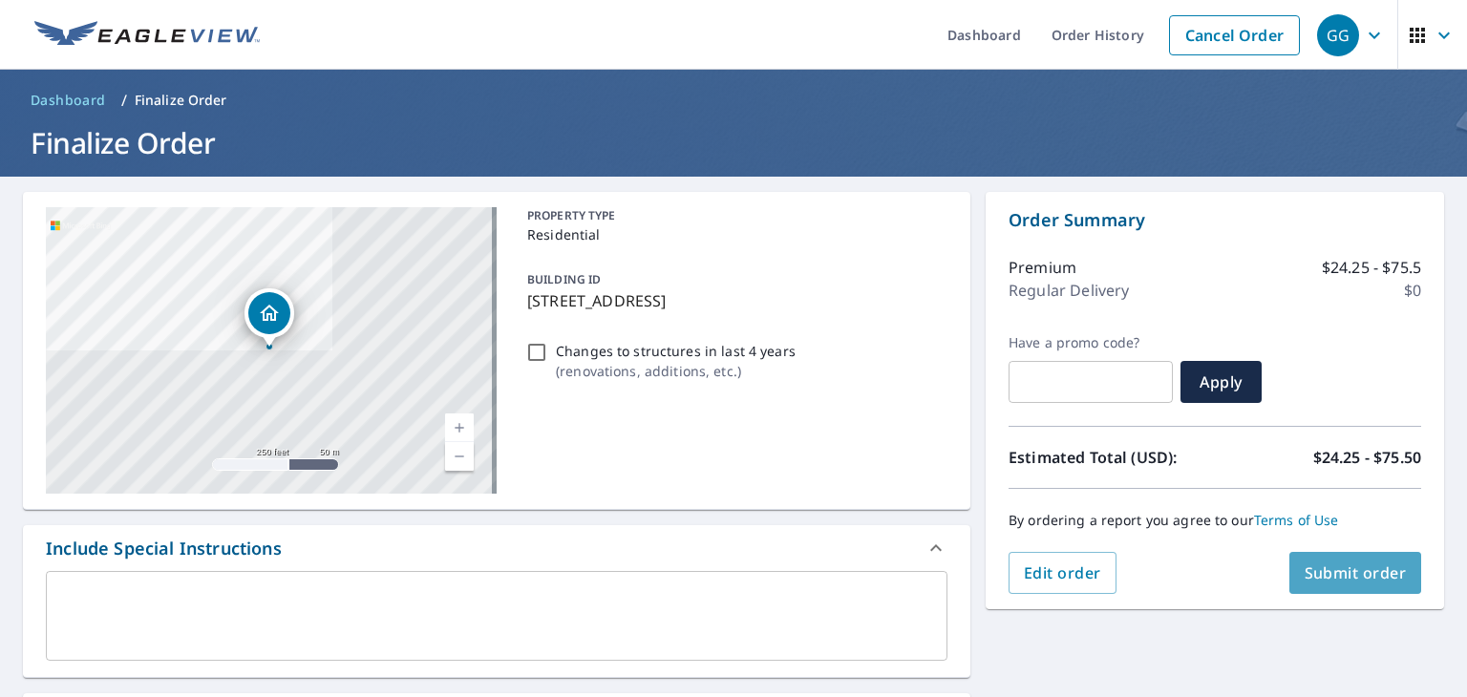
click at [1356, 570] on span "Submit order" at bounding box center [1356, 573] width 102 height 21
